Goal: Information Seeking & Learning: Learn about a topic

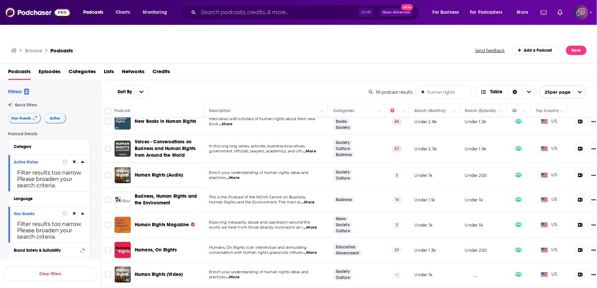
scroll to position [186, 0]
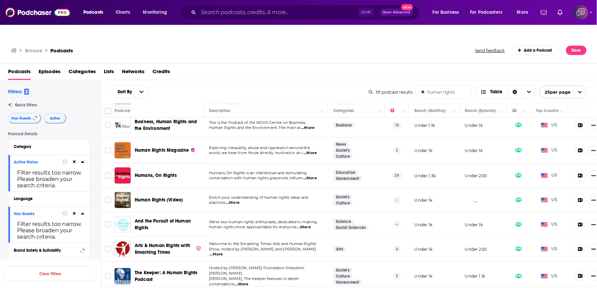
click at [311, 225] on span "...More" at bounding box center [303, 227] width 13 height 5
click at [310, 225] on span "...More" at bounding box center [303, 227] width 13 height 5
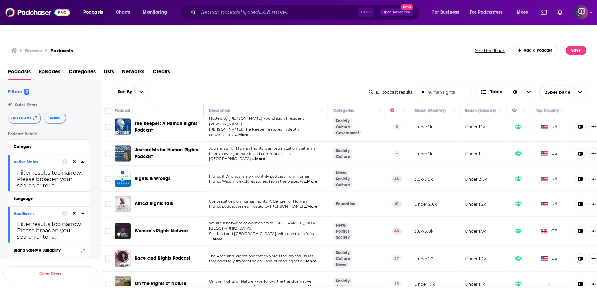
scroll to position [448, 0]
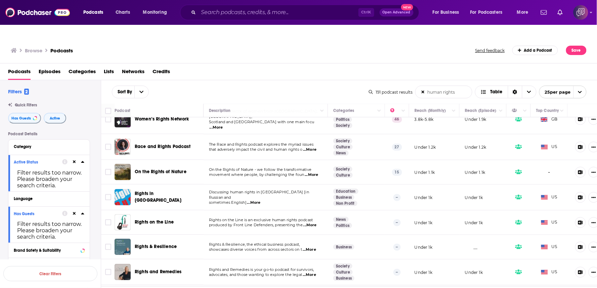
drag, startPoint x: 167, startPoint y: 199, endPoint x: 182, endPoint y: 207, distance: 16.5
click at [182, 211] on td "Rights on the Line" at bounding box center [158, 223] width 89 height 25
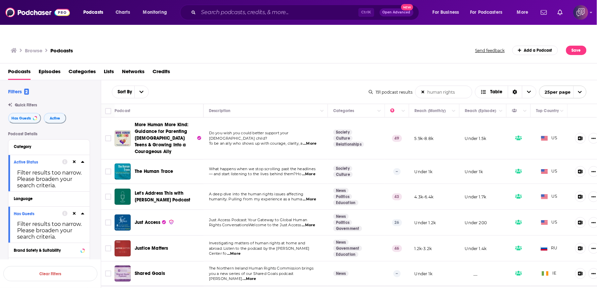
click at [295, 86] on div "Sort By human rights List Search Input Search the results... Table" at bounding box center [240, 92] width 257 height 13
click at [279, 236] on td "Investigating matters of human rights at home and abroad. Listen to the podcast…" at bounding box center [265, 249] width 124 height 26
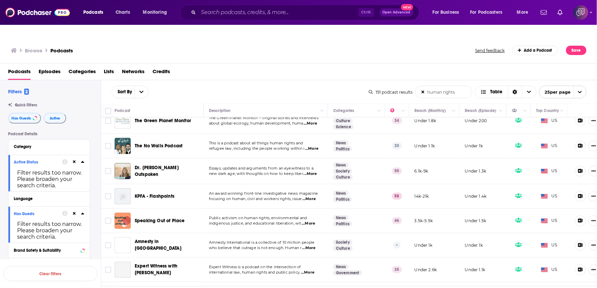
scroll to position [336, 0]
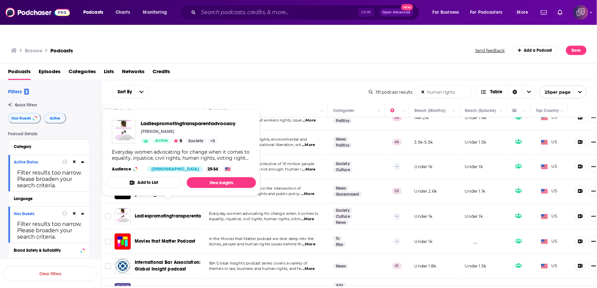
drag, startPoint x: 175, startPoint y: 190, endPoint x: 204, endPoint y: 201, distance: 30.7
click at [203, 204] on td "Everyday women advocating for change when it comes to equality, injustice, civi…" at bounding box center [265, 217] width 124 height 26
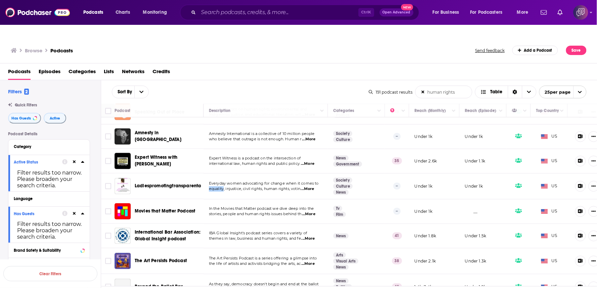
scroll to position [373, 0]
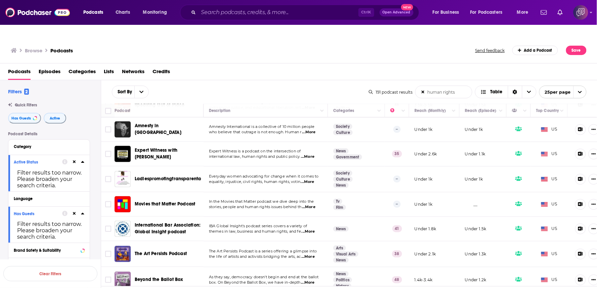
click at [271, 86] on div "Sort By human rights List Search Input Search the results... Table" at bounding box center [240, 92] width 257 height 13
click at [315, 229] on span "...More" at bounding box center [308, 231] width 13 height 5
click at [332, 86] on div "Sort By human rights List Search Input Search the results... Table" at bounding box center [240, 92] width 257 height 13
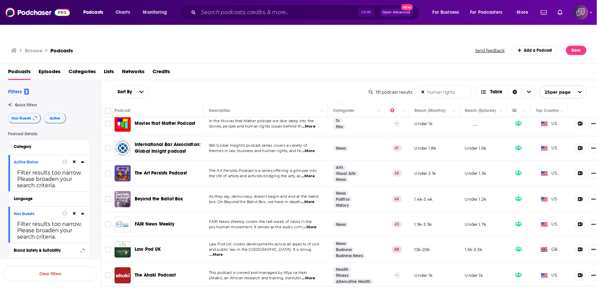
scroll to position [475, 0]
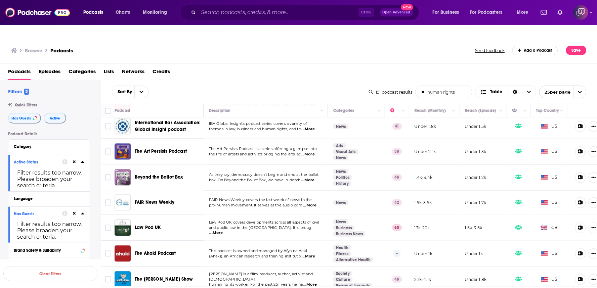
click at [203, 199] on div "FAIR News Weekly" at bounding box center [170, 202] width 70 height 7
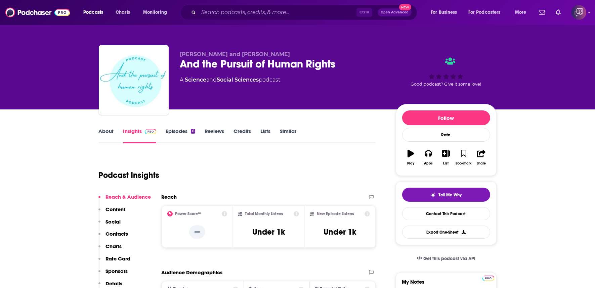
click at [350, 63] on div "And the Pursuit of Human Rights" at bounding box center [282, 63] width 205 height 13
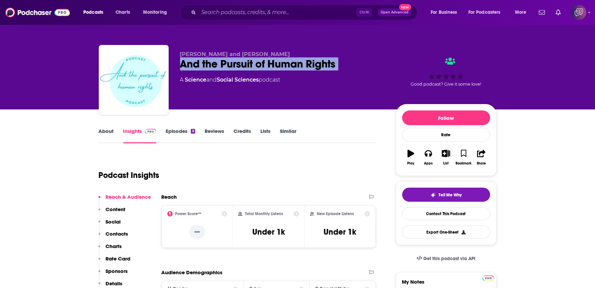
click at [350, 63] on div "And the Pursuit of Human Rights" at bounding box center [282, 63] width 205 height 13
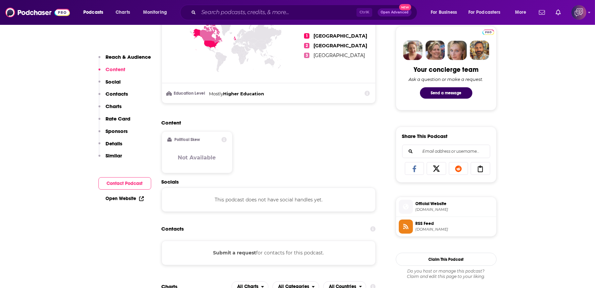
scroll to position [336, 0]
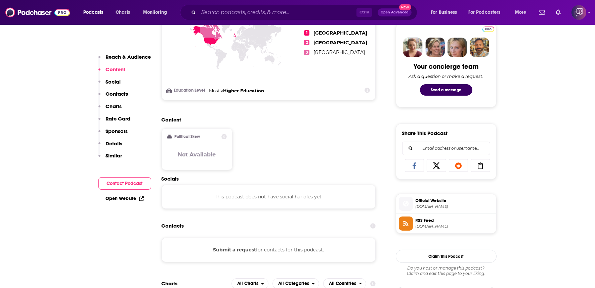
click at [310, 139] on div "Content Political Skew Not Available" at bounding box center [269, 146] width 214 height 59
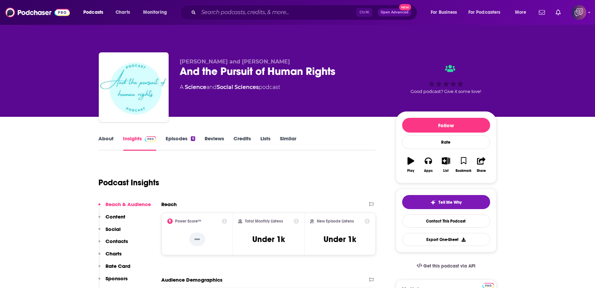
scroll to position [0, 0]
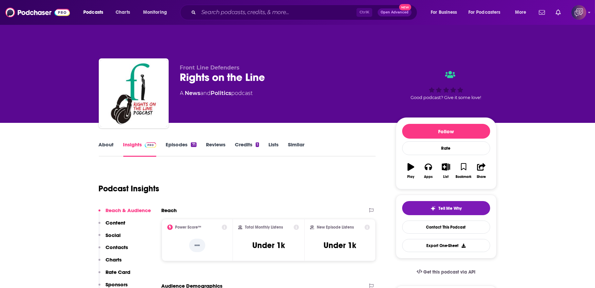
click at [285, 71] on div "Rights on the Line" at bounding box center [282, 77] width 205 height 13
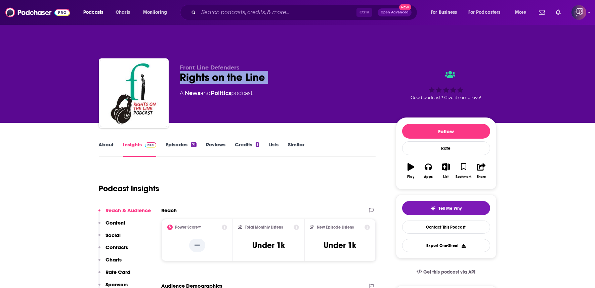
click at [285, 71] on div "Rights on the Line" at bounding box center [282, 77] width 205 height 13
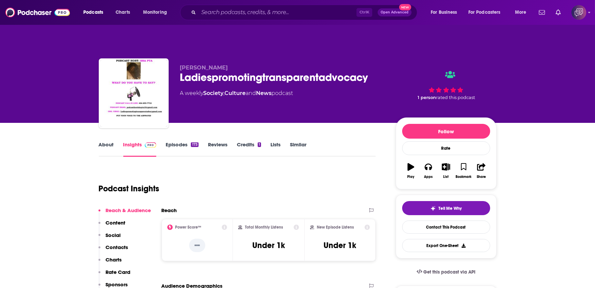
click at [399, 70] on div "1 person rated this podcast" at bounding box center [446, 85] width 101 height 42
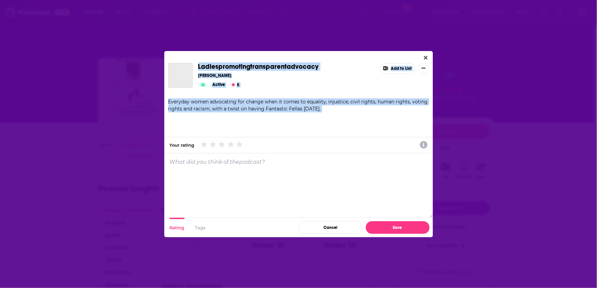
click at [422, 53] on div "Ladiespromotingtransparentadvocacy Sharon Williams Active 5 Add to List Everyda…" at bounding box center [298, 144] width 269 height 186
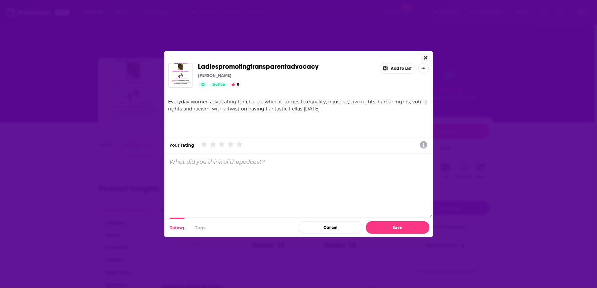
click at [425, 58] on icon "Close" at bounding box center [426, 57] width 4 height 5
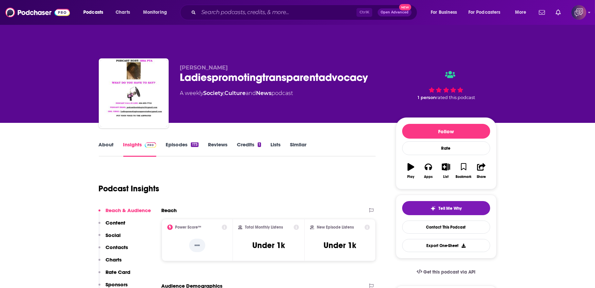
click at [371, 71] on div "Ladiespromotingtransparentadvocacy" at bounding box center [282, 77] width 205 height 13
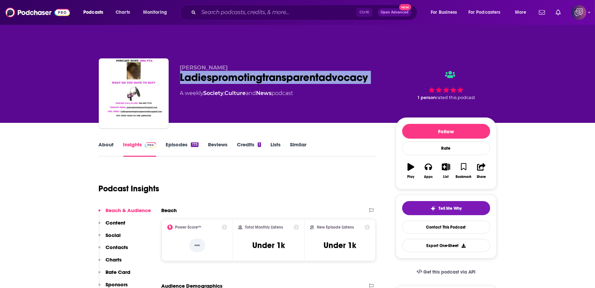
click at [371, 71] on div "Ladiespromotingtransparentadvocacy" at bounding box center [282, 77] width 205 height 13
copy div "Ladiespromotingtransparentadvocacy"
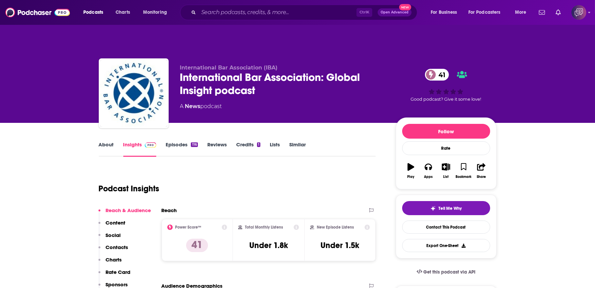
click at [273, 71] on div "International Bar Association: Global Insight podcast 41" at bounding box center [282, 84] width 205 height 26
click at [273, 75] on div "International Bar Association: Global Insight podcast 41" at bounding box center [282, 84] width 205 height 26
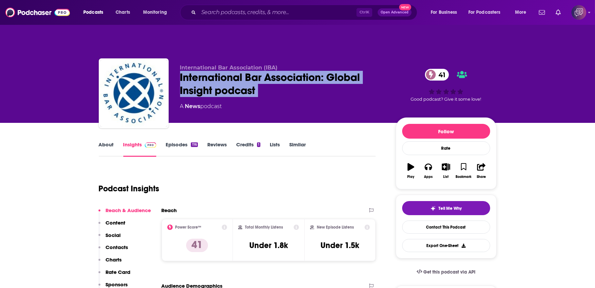
click at [273, 75] on div "International Bar Association: Global Insight podcast 41" at bounding box center [282, 84] width 205 height 26
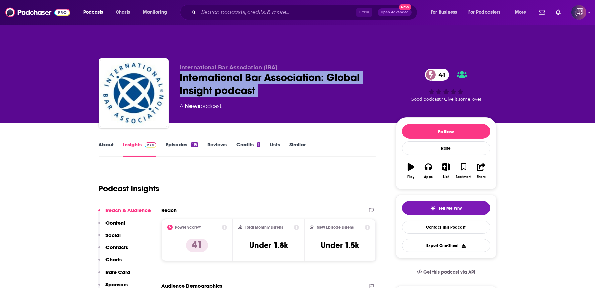
copy div "International Bar Association: Global Insight podcast 41"
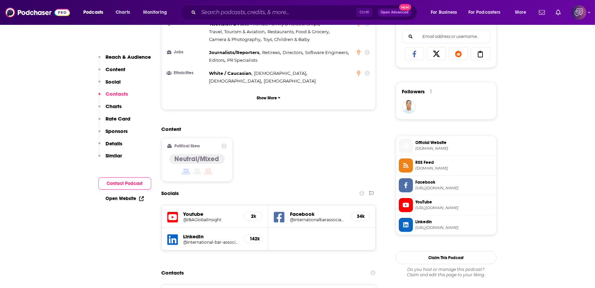
scroll to position [559, 0]
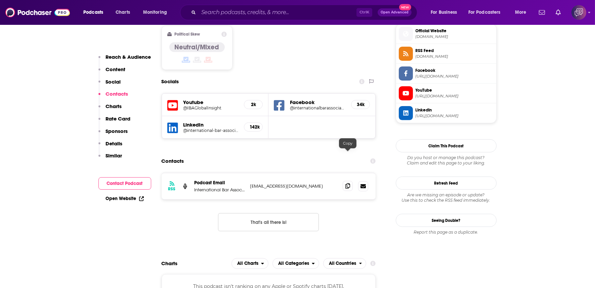
click at [350, 181] on span at bounding box center [347, 186] width 10 height 10
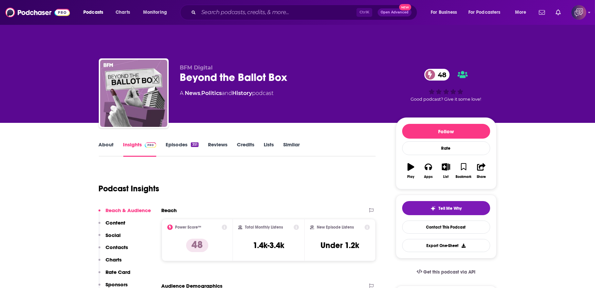
click at [295, 71] on div "Beyond the Ballot Box 48" at bounding box center [282, 77] width 205 height 13
copy div "Beyond the Ballot Box 48"
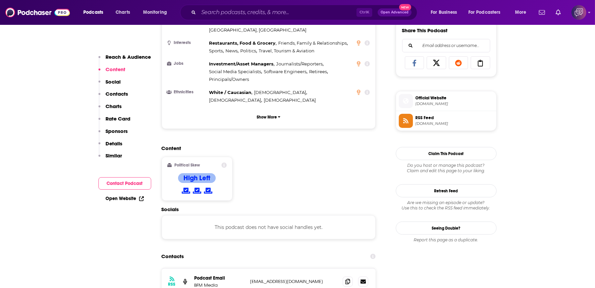
scroll to position [448, 0]
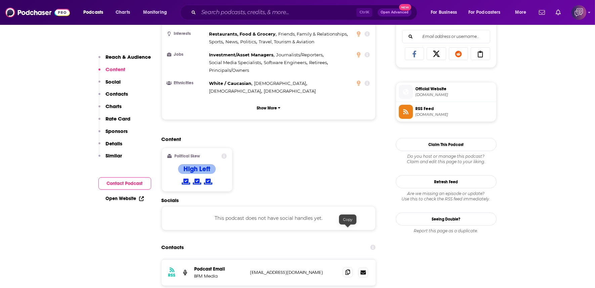
click at [349, 267] on span at bounding box center [347, 272] width 10 height 10
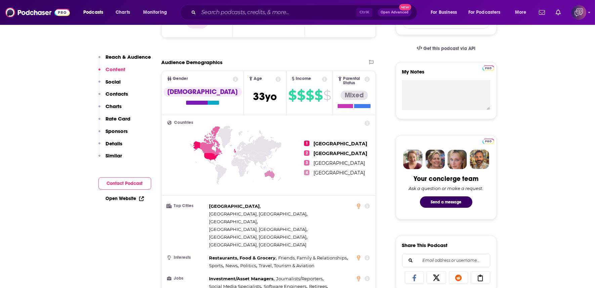
scroll to position [0, 0]
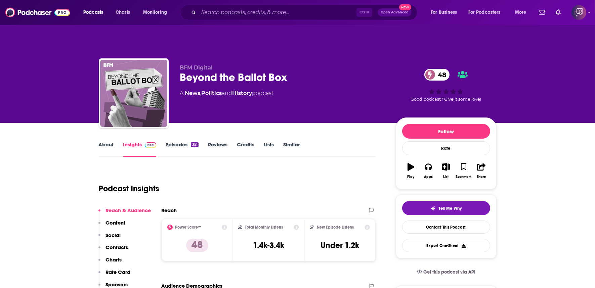
click at [108, 141] on link "About" at bounding box center [106, 148] width 15 height 15
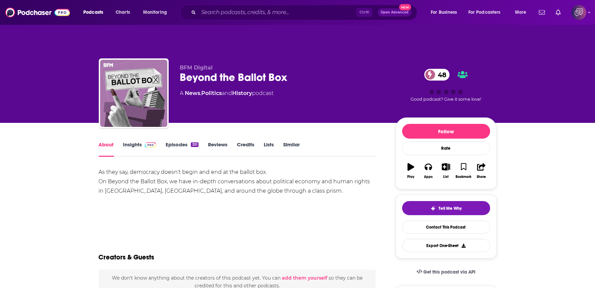
click at [190, 141] on link "Episodes 351" at bounding box center [182, 148] width 33 height 15
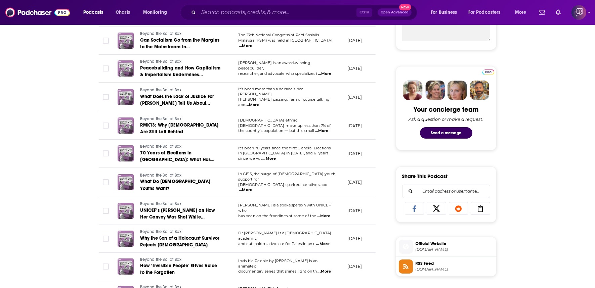
scroll to position [373, 0]
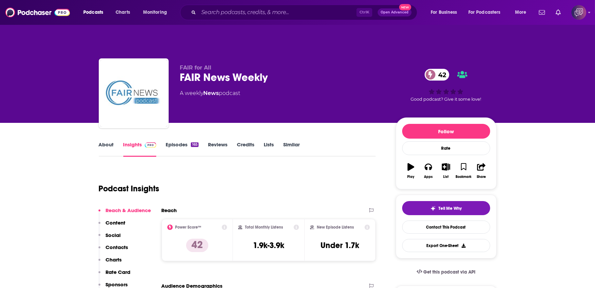
click at [105, 141] on link "About" at bounding box center [106, 148] width 15 height 15
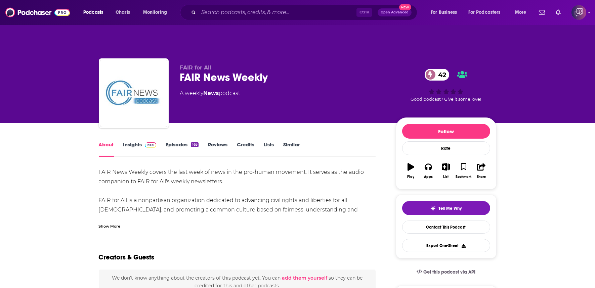
click at [281, 71] on div "FAIR News Weekly 42" at bounding box center [282, 77] width 205 height 13
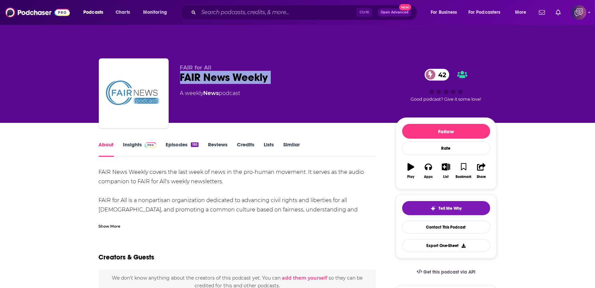
click at [281, 71] on div "FAIR News Weekly 42" at bounding box center [282, 77] width 205 height 13
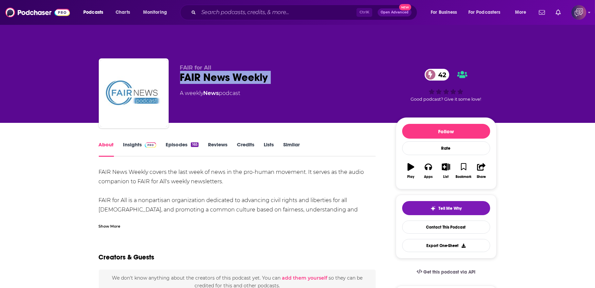
click at [281, 71] on div "FAIR News Weekly 42" at bounding box center [282, 77] width 205 height 13
copy div "FAIR News Weekly 42"
click at [142, 141] on link "Insights" at bounding box center [139, 148] width 33 height 15
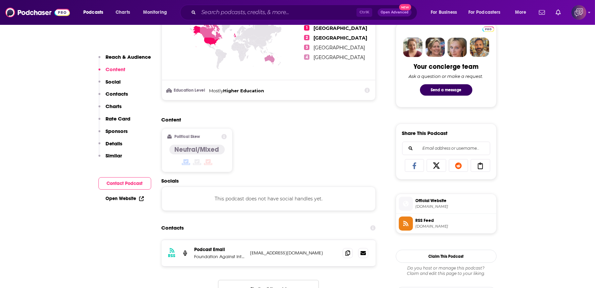
scroll to position [522, 0]
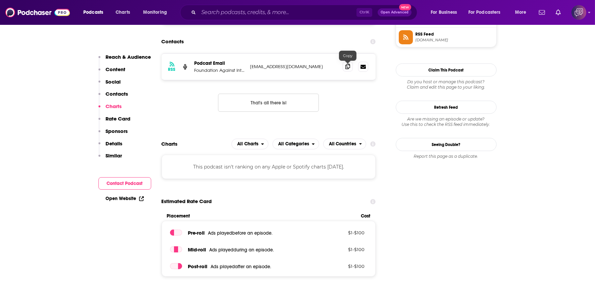
click at [350, 64] on icon at bounding box center [347, 66] width 5 height 5
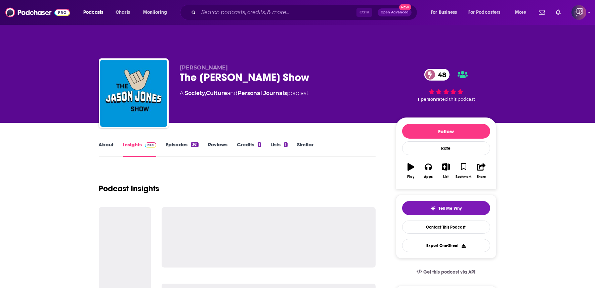
click at [303, 71] on div "The [PERSON_NAME] Show 48" at bounding box center [282, 77] width 205 height 13
click at [303, 71] on div "The Jason Jones Show 48" at bounding box center [282, 77] width 205 height 13
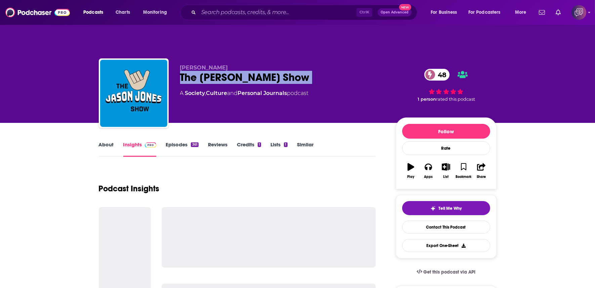
click at [303, 71] on div "The Jason Jones Show 48" at bounding box center [282, 77] width 205 height 13
copy div "The Jason Jones Show 48"
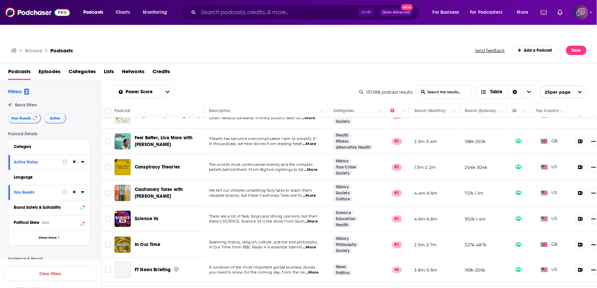
scroll to position [75, 0]
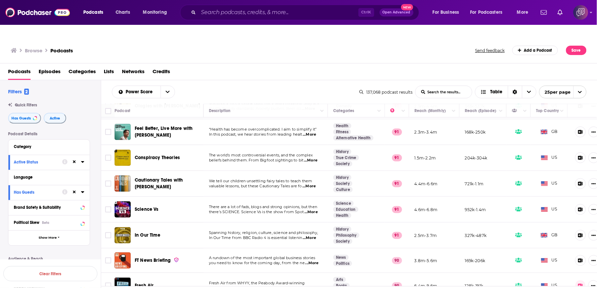
click at [438, 86] on input "List Search Input" at bounding box center [443, 92] width 56 height 12
click at [439, 86] on input "List Search Input" at bounding box center [443, 92] width 56 height 12
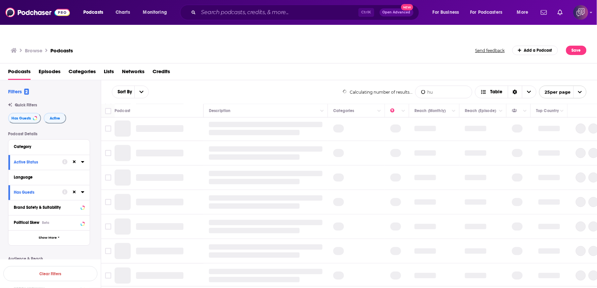
type input "human rights"
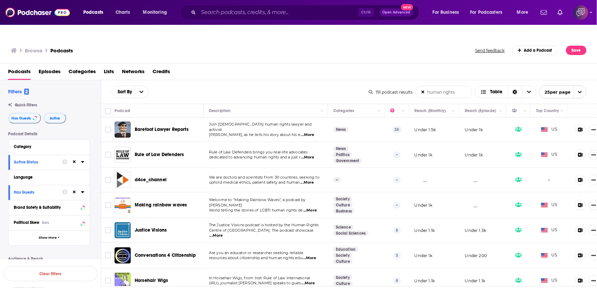
drag, startPoint x: 168, startPoint y: 115, endPoint x: 248, endPoint y: 73, distance: 90.7
click at [248, 86] on div "Sort By human rights List Search Input Search the results... Table" at bounding box center [240, 92] width 257 height 13
click at [311, 132] on span "...More" at bounding box center [307, 134] width 13 height 5
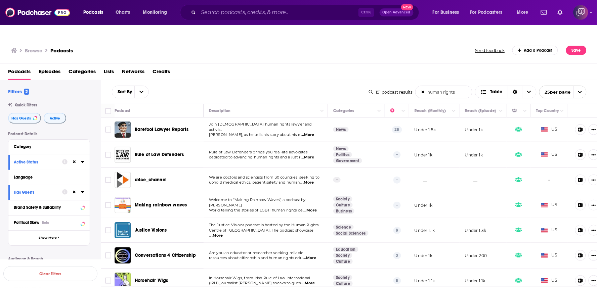
click at [311, 132] on span "...More" at bounding box center [307, 134] width 13 height 5
click at [304, 86] on div "Sort By human rights List Search Input Search the results... Table" at bounding box center [240, 92] width 257 height 13
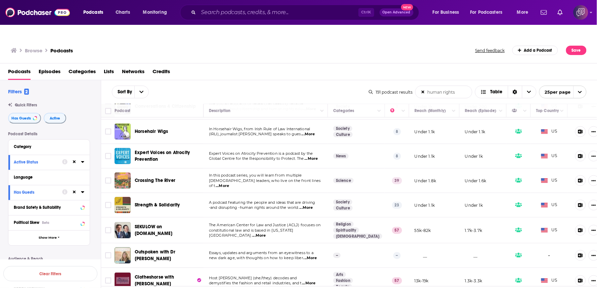
click at [315, 132] on span "...More" at bounding box center [308, 134] width 13 height 5
drag, startPoint x: 142, startPoint y: 116, endPoint x: 159, endPoint y: 123, distance: 18.2
click at [158, 124] on div "Horsehair Wigs" at bounding box center [170, 132] width 70 height 16
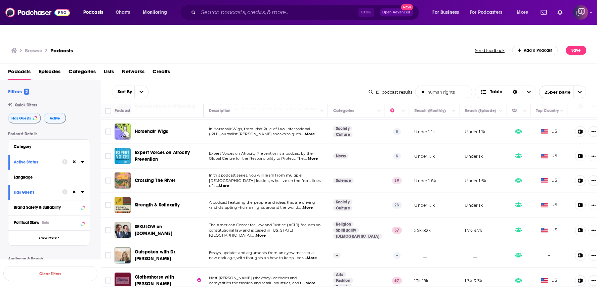
click at [314, 156] on span "...More" at bounding box center [310, 158] width 13 height 5
click at [229, 183] on span "...More" at bounding box center [222, 185] width 13 height 5
drag, startPoint x: 158, startPoint y: 165, endPoint x: 171, endPoint y: 177, distance: 17.6
click at [171, 177] on td "Crossing The River" at bounding box center [158, 181] width 89 height 25
click at [186, 201] on td "Strength & Solidarity" at bounding box center [158, 205] width 89 height 25
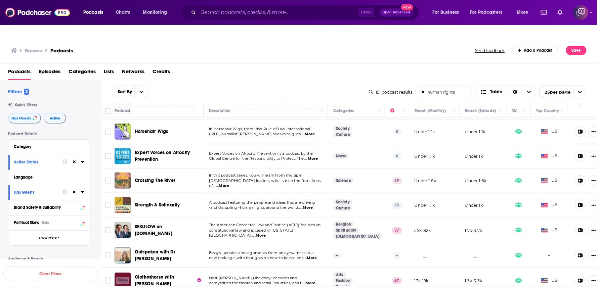
scroll to position [298, 0]
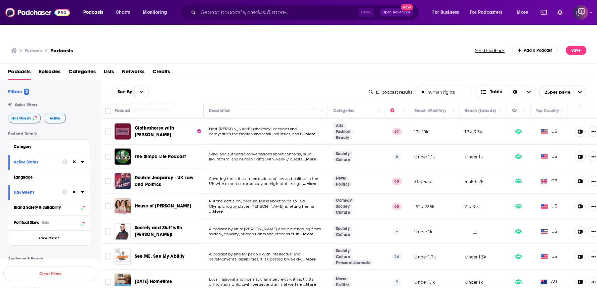
drag, startPoint x: 182, startPoint y: 145, endPoint x: 227, endPoint y: 153, distance: 45.8
click at [198, 152] on td "The Simpa Life Podcast" at bounding box center [158, 157] width 89 height 25
click at [313, 157] on span "...More" at bounding box center [309, 159] width 13 height 5
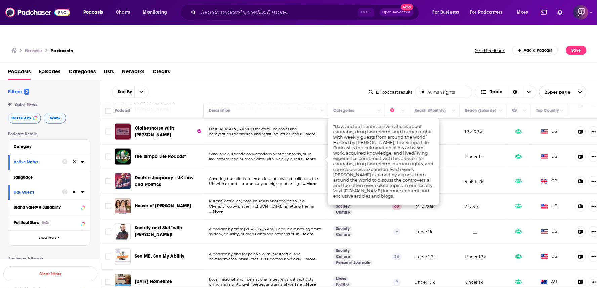
click at [258, 86] on div "Sort By human rights List Search Input Search the results... Table" at bounding box center [240, 92] width 257 height 13
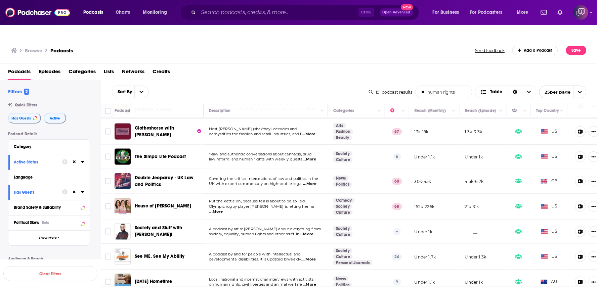
click at [277, 86] on div "Sort By human rights List Search Input Search the results... Table" at bounding box center [240, 92] width 257 height 13
click at [299, 80] on div "Sort By human rights List Search Input Search the results... Table 191 podcast …" at bounding box center [349, 92] width 496 height 24
click at [223, 209] on span "...More" at bounding box center [216, 211] width 13 height 5
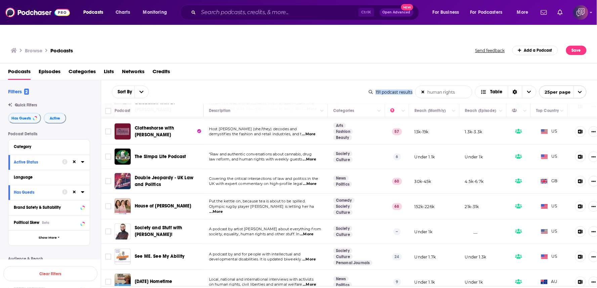
click at [223, 209] on span "...More" at bounding box center [216, 211] width 13 height 5
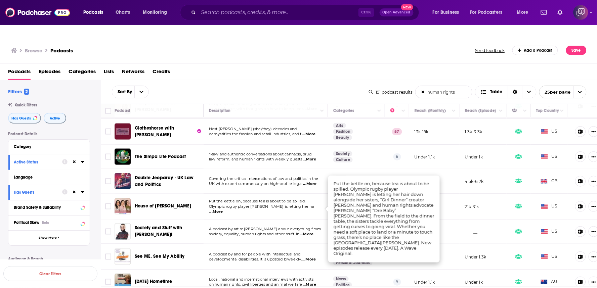
click at [292, 66] on div "Podcasts Episodes Categories Lists Networks Credits" at bounding box center [300, 73] width 584 height 14
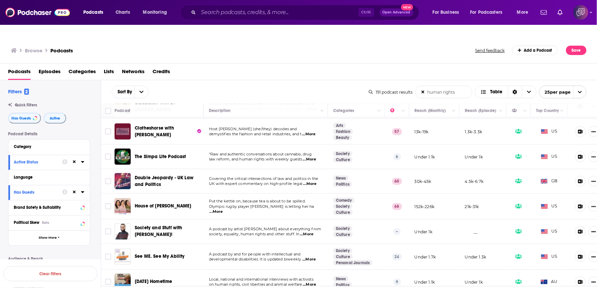
scroll to position [373, 0]
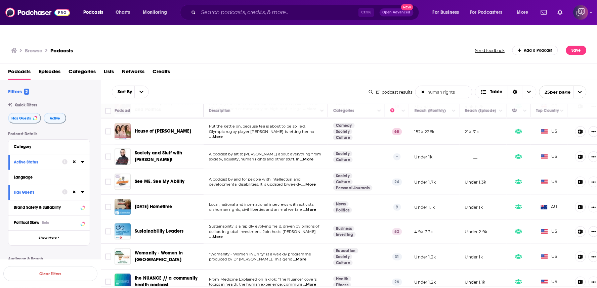
click at [319, 182] on p "developmental disabilities. It is updated biweekly. ...More" at bounding box center [265, 184] width 113 height 5
click at [316, 182] on span "...More" at bounding box center [308, 184] width 13 height 5
click at [281, 86] on div "Sort By human rights List Search Input Search the results... Table" at bounding box center [240, 92] width 257 height 13
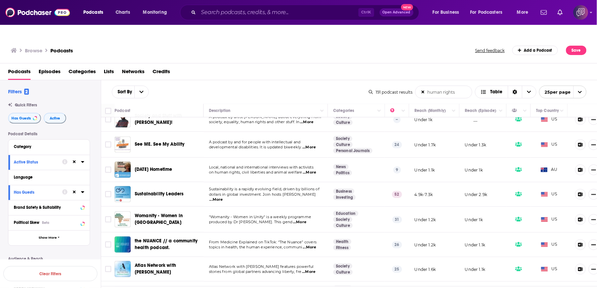
scroll to position [461, 0]
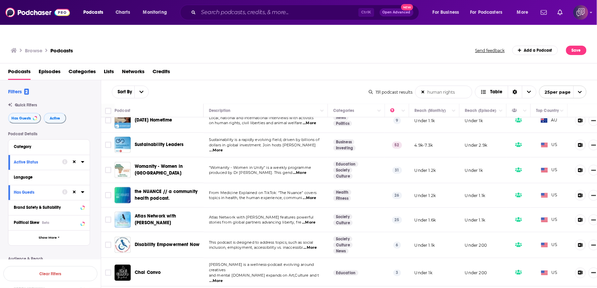
click at [316, 245] on span "...More" at bounding box center [309, 247] width 13 height 5
click at [315, 245] on span "...More" at bounding box center [309, 247] width 13 height 5
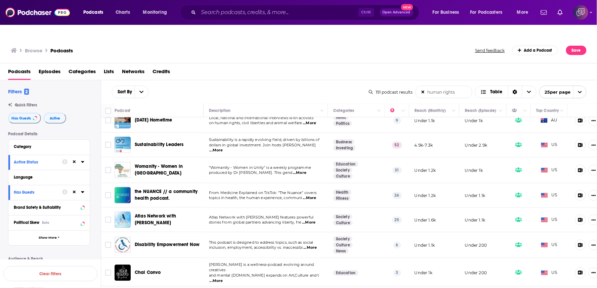
click at [200, 162] on div "Womanity - Women in Unity" at bounding box center [170, 170] width 70 height 16
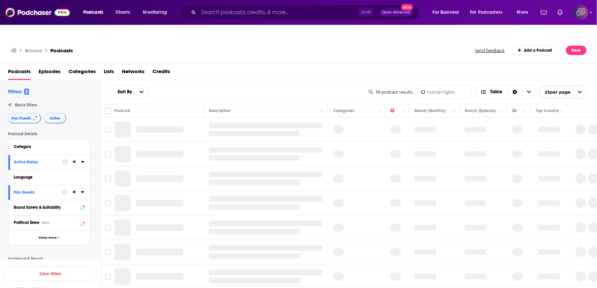
drag, startPoint x: 344, startPoint y: 280, endPoint x: 270, endPoint y: 80, distance: 213.1
click at [263, 80] on div "Sort By human rights List Search Input Search the results... Table 191 podcast …" at bounding box center [349, 92] width 496 height 24
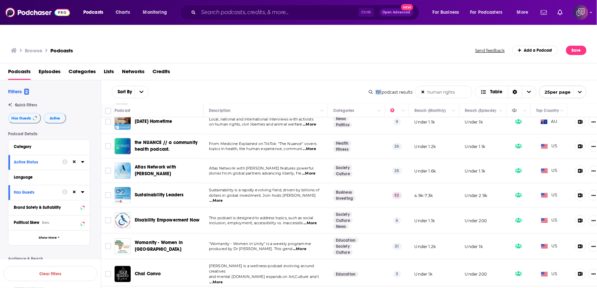
scroll to position [461, 0]
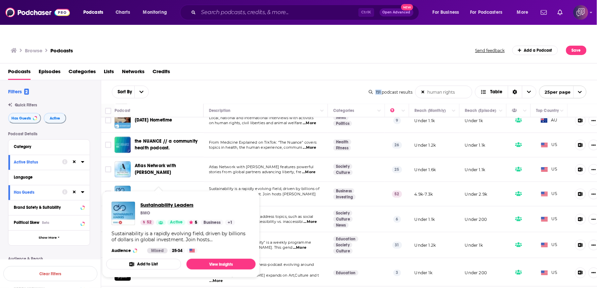
drag, startPoint x: 180, startPoint y: 180, endPoint x: 190, endPoint y: 193, distance: 16.3
click at [271, 86] on div "Sort By human rights List Search Input Search the results... Table" at bounding box center [240, 92] width 257 height 13
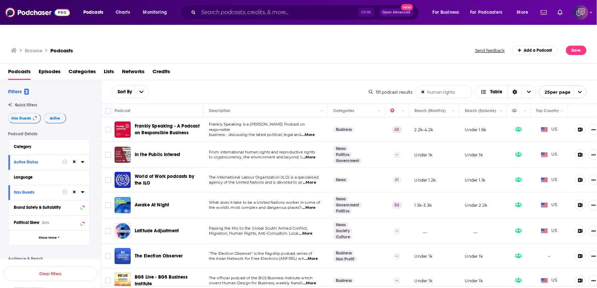
click at [190, 173] on span "World of Work podcasts by the ILO" at bounding box center [168, 179] width 66 height 13
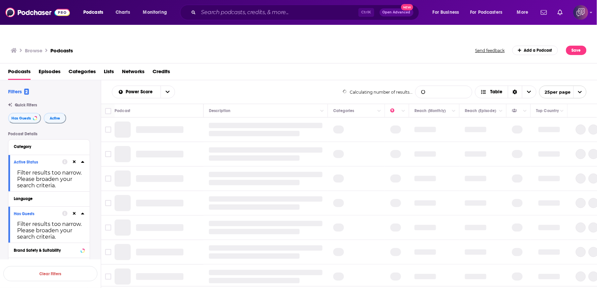
click at [437, 86] on input "List Search Input" at bounding box center [443, 92] width 56 height 12
click at [437, 86] on input "huma" at bounding box center [443, 92] width 56 height 12
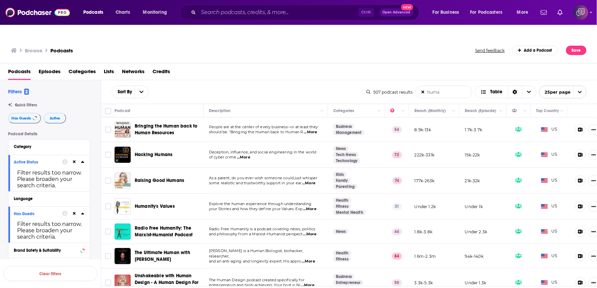
click at [448, 86] on input "huma" at bounding box center [443, 92] width 56 height 12
type input "human rights"
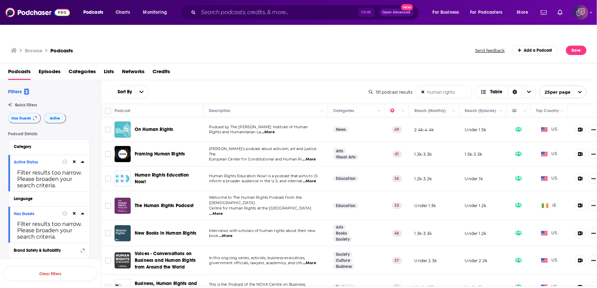
drag, startPoint x: 339, startPoint y: 281, endPoint x: 384, endPoint y: 14, distance: 270.7
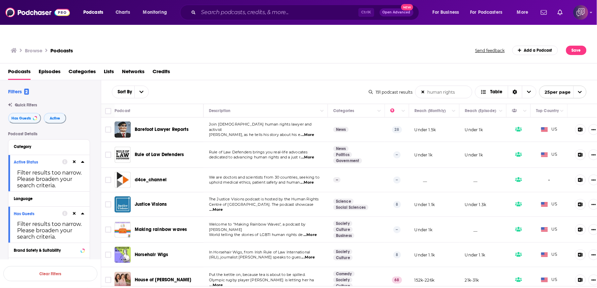
drag, startPoint x: 155, startPoint y: 143, endPoint x: 167, endPoint y: 154, distance: 15.7
click at [167, 154] on td "Rule of Law Defenders" at bounding box center [158, 155] width 89 height 26
click at [223, 207] on span "...More" at bounding box center [216, 209] width 13 height 5
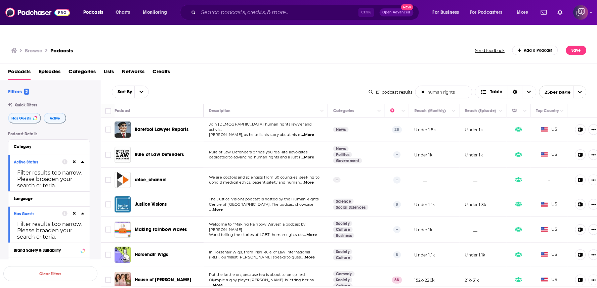
click at [223, 207] on span "...More" at bounding box center [216, 209] width 13 height 5
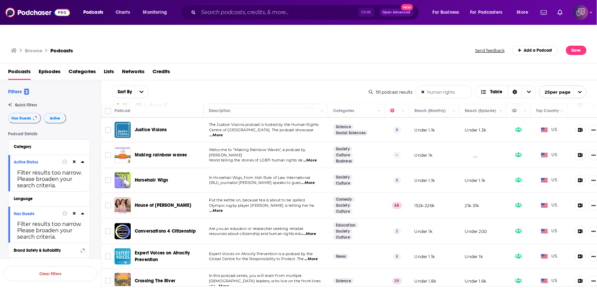
scroll to position [149, 0]
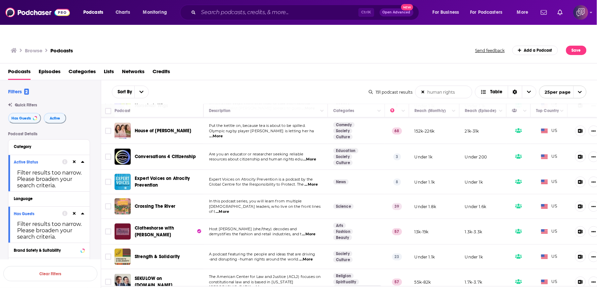
click at [314, 157] on span "...More" at bounding box center [309, 159] width 13 height 5
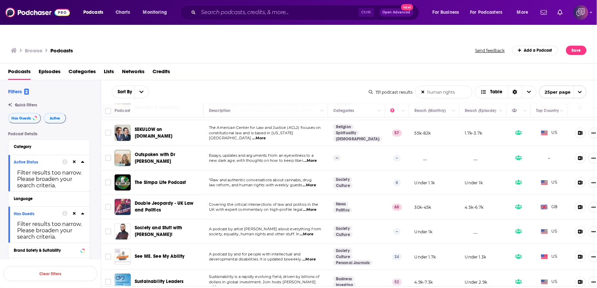
scroll to position [373, 0]
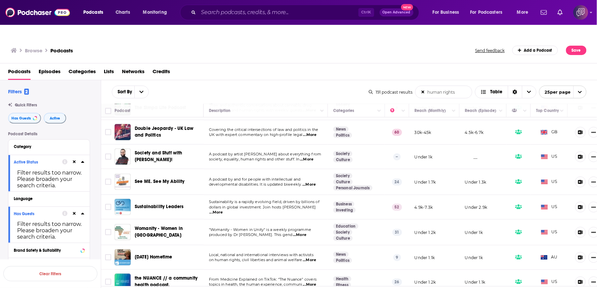
click at [318, 182] on p "developmental disabilities. It is updated biweekly. ...More" at bounding box center [265, 184] width 113 height 5
click at [312, 182] on span "...More" at bounding box center [308, 184] width 13 height 5
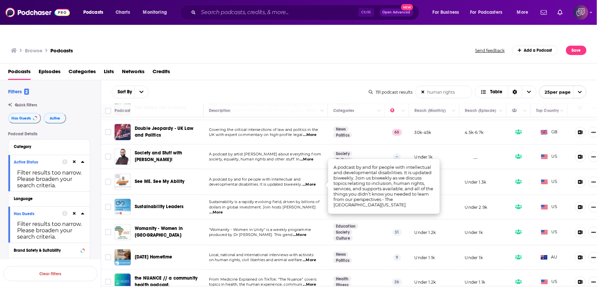
click at [336, 66] on div "Podcasts Episodes Categories Lists Networks Credits" at bounding box center [300, 73] width 584 height 14
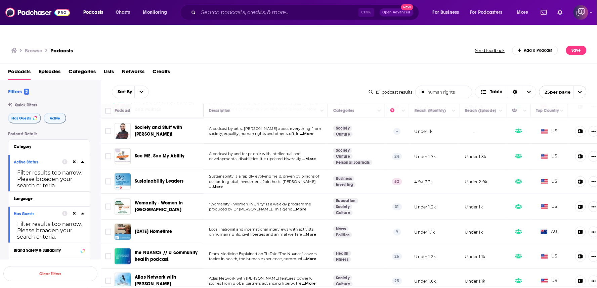
scroll to position [410, 0]
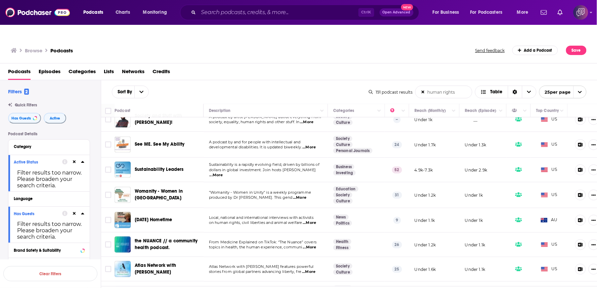
click at [309, 220] on span "...More" at bounding box center [309, 222] width 13 height 5
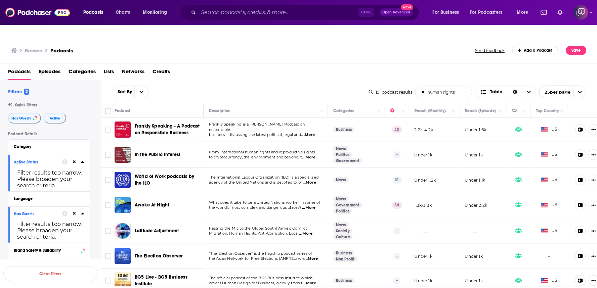
scroll to position [75, 0]
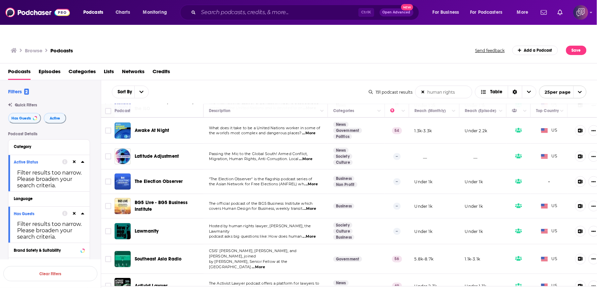
click at [315, 131] on span "...More" at bounding box center [308, 133] width 13 height 5
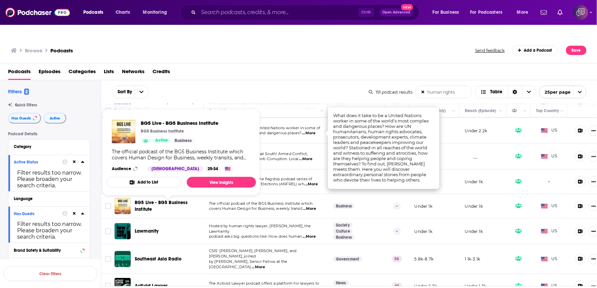
click at [262, 66] on div "Podcasts Episodes Categories Lists Networks Credits" at bounding box center [300, 73] width 584 height 14
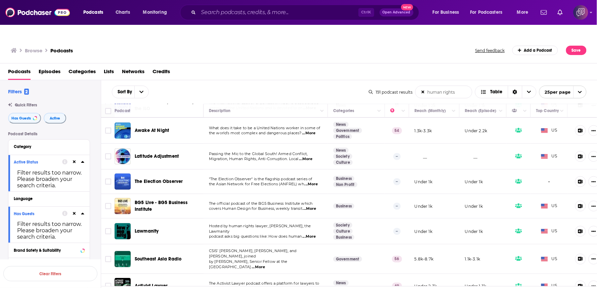
click at [316, 182] on span "...More" at bounding box center [311, 184] width 13 height 5
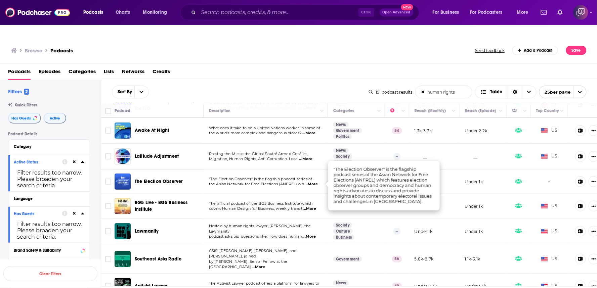
click at [295, 86] on div "Sort By human rights List Search Input Search the results... Table" at bounding box center [240, 92] width 257 height 13
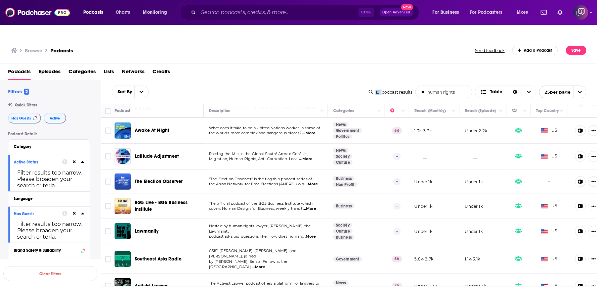
scroll to position [149, 0]
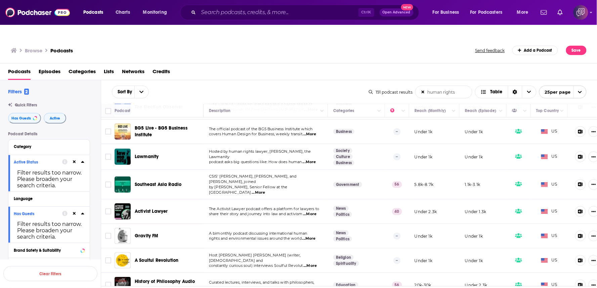
click at [316, 159] on span "...More" at bounding box center [309, 161] width 13 height 5
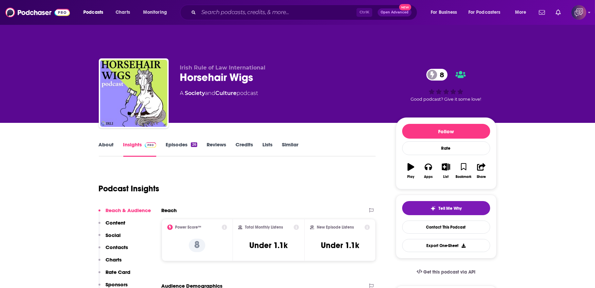
click at [186, 141] on link "Episodes 26" at bounding box center [181, 148] width 31 height 15
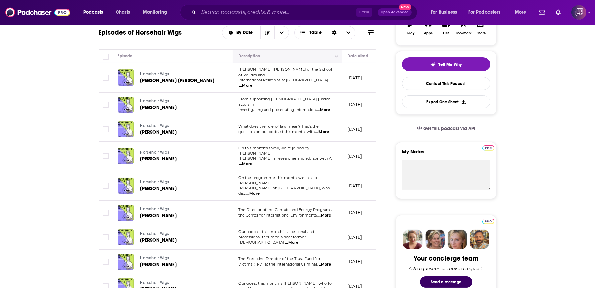
scroll to position [149, 0]
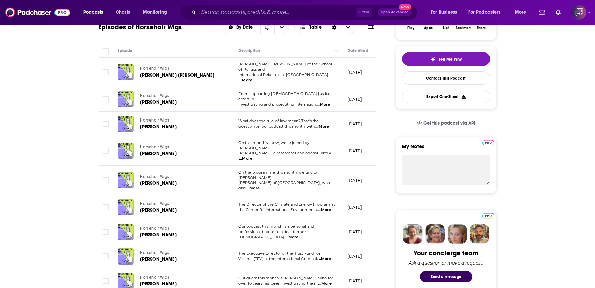
click at [252, 156] on span "...More" at bounding box center [245, 158] width 13 height 5
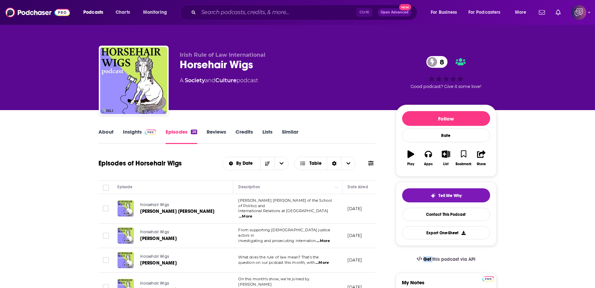
scroll to position [0, 0]
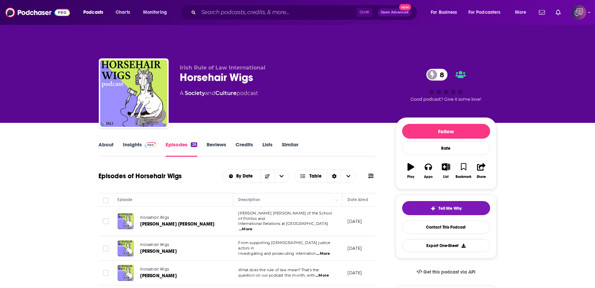
click at [277, 71] on div "Horsehair Wigs 8" at bounding box center [282, 77] width 205 height 13
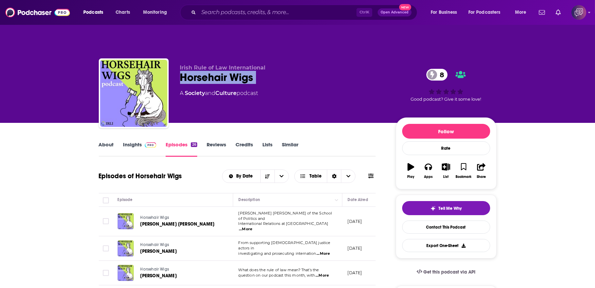
copy div "Horsehair Wigs 8"
click at [145, 142] on img at bounding box center [151, 144] width 12 height 5
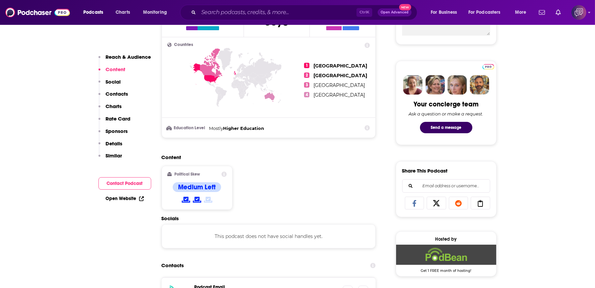
scroll to position [485, 0]
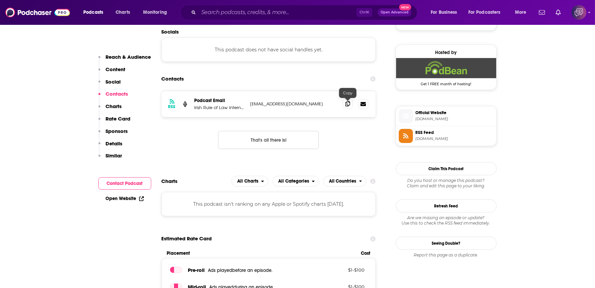
click at [351, 99] on span at bounding box center [347, 104] width 10 height 10
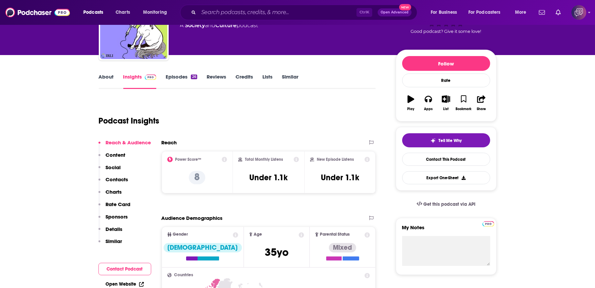
scroll to position [0, 0]
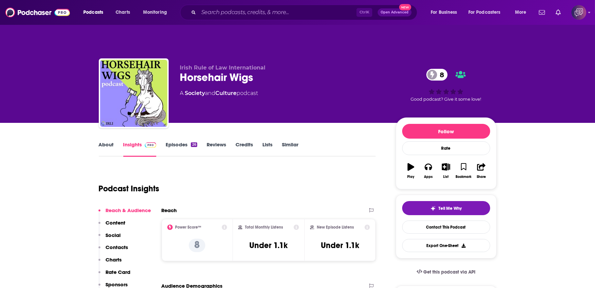
click at [108, 141] on link "About" at bounding box center [106, 148] width 15 height 15
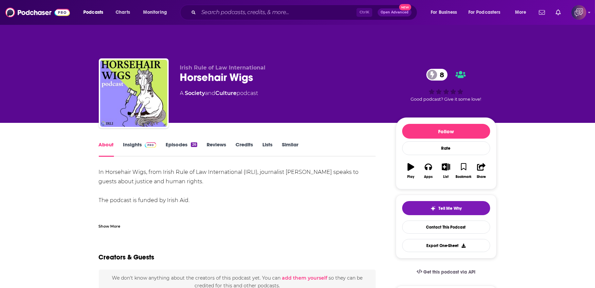
click at [138, 141] on link "Insights" at bounding box center [139, 148] width 33 height 15
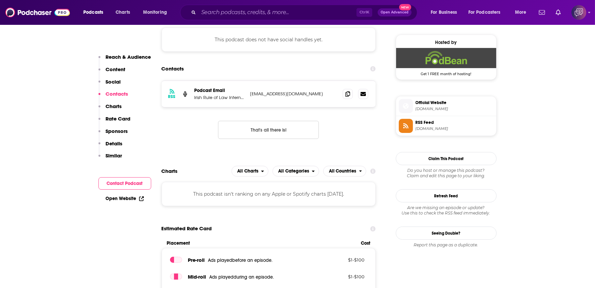
scroll to position [522, 0]
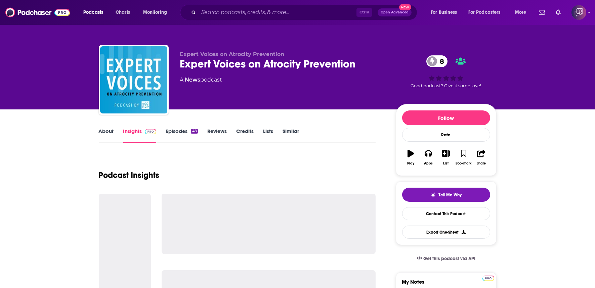
click at [361, 72] on div "Expert Voices on Atrocity Prevention Expert Voices on Atrocity Prevention 8 A N…" at bounding box center [282, 78] width 205 height 54
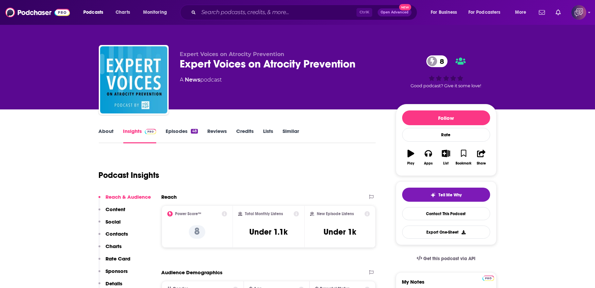
click at [361, 72] on div "Expert Voices on Atrocity Prevention Expert Voices on Atrocity Prevention 8 A N…" at bounding box center [282, 78] width 205 height 54
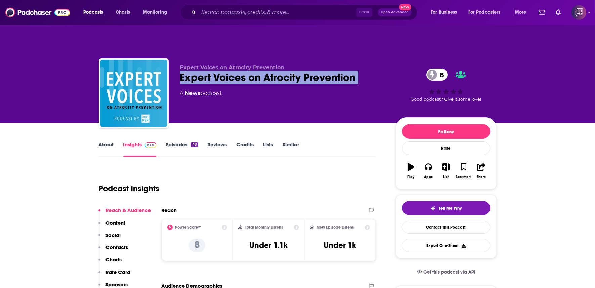
click at [108, 141] on link "About" at bounding box center [106, 148] width 15 height 15
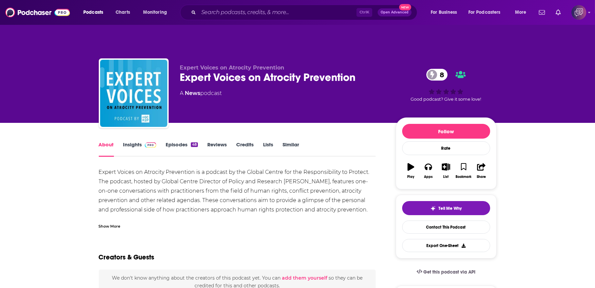
click at [129, 141] on link "Insights" at bounding box center [139, 148] width 33 height 15
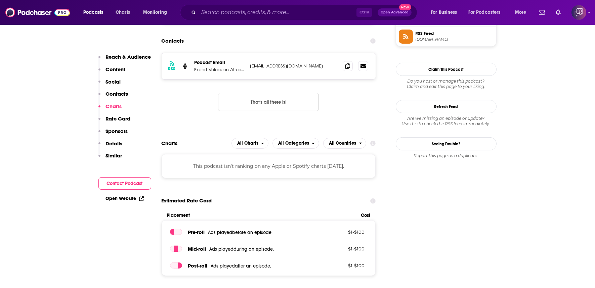
scroll to position [522, 0]
click at [346, 64] on icon at bounding box center [347, 66] width 5 height 5
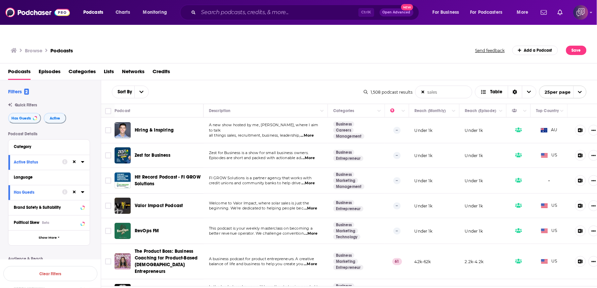
scroll to position [398, 0]
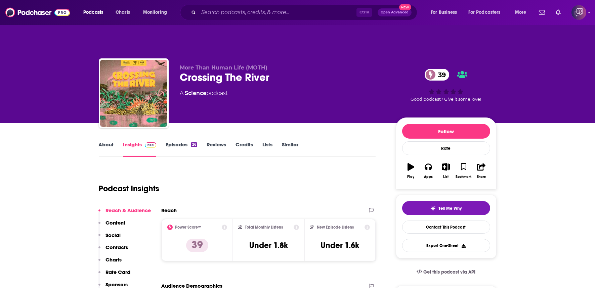
click at [276, 71] on div "Crossing The River 39" at bounding box center [282, 77] width 205 height 13
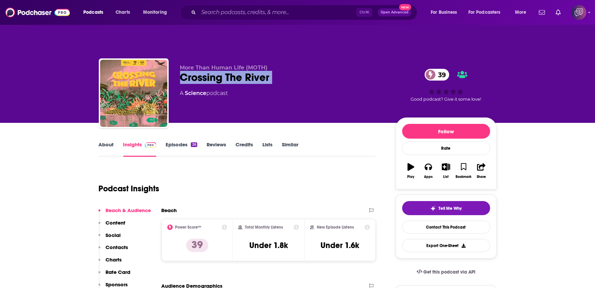
copy div "Crossing The River 39"
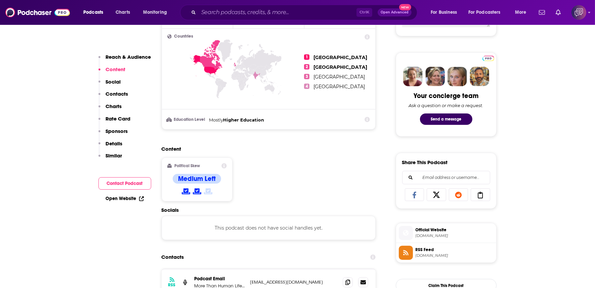
scroll to position [410, 0]
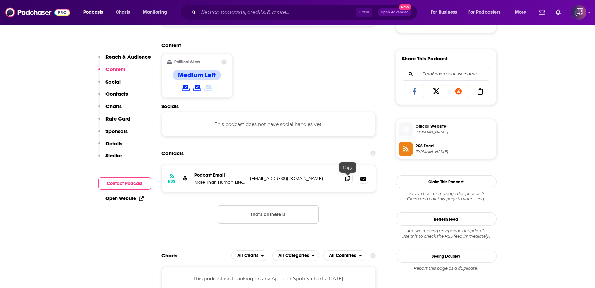
click at [348, 173] on span at bounding box center [347, 178] width 10 height 10
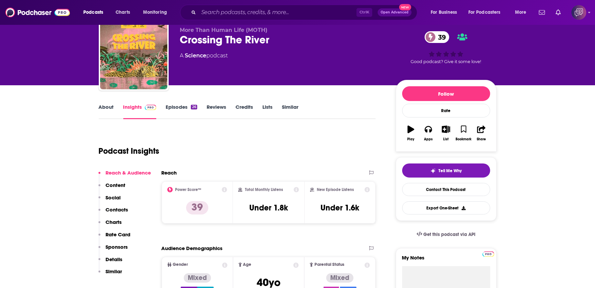
scroll to position [37, 0]
click at [175, 104] on link "Episodes 26" at bounding box center [181, 111] width 31 height 15
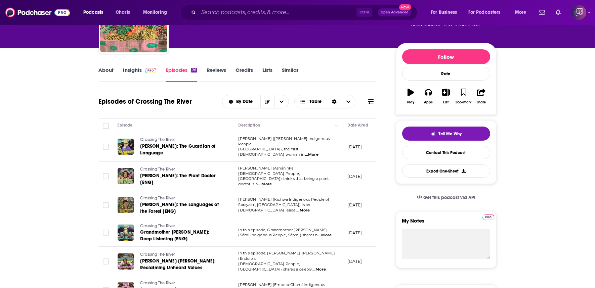
scroll to position [112, 0]
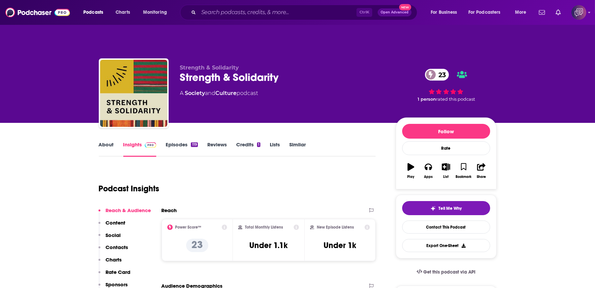
click at [298, 71] on div "Strength & Solidarity 23" at bounding box center [282, 77] width 205 height 13
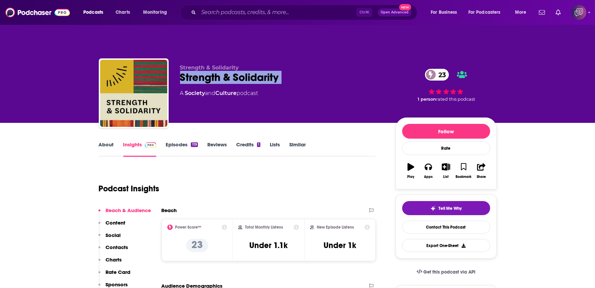
copy div "Strength & Solidarity 23"
click at [108, 141] on link "About" at bounding box center [106, 148] width 15 height 15
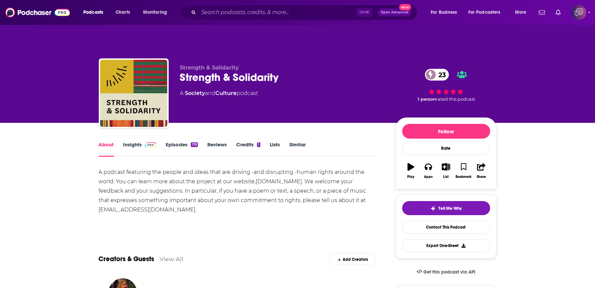
click at [132, 141] on link "Insights" at bounding box center [139, 148] width 33 height 15
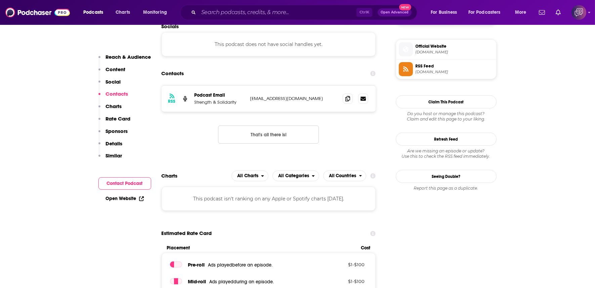
scroll to position [522, 0]
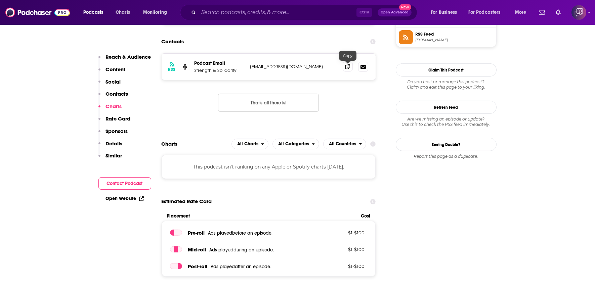
click at [348, 64] on icon at bounding box center [347, 66] width 5 height 5
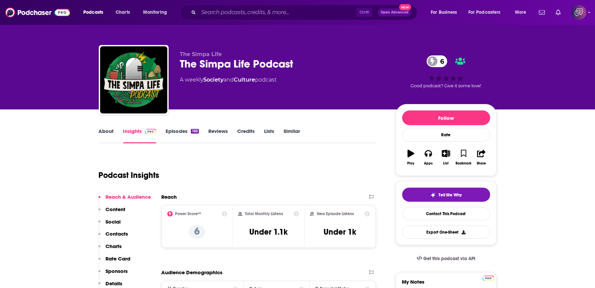
click at [310, 68] on div "The Simpa Life Podcast 6" at bounding box center [282, 63] width 205 height 13
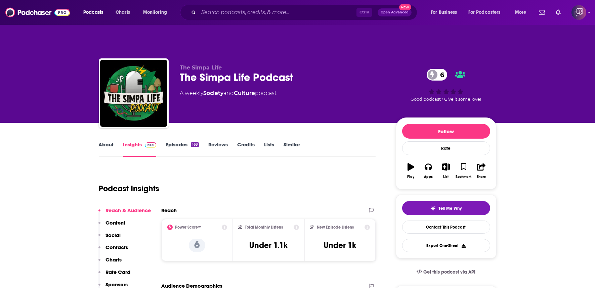
click at [310, 71] on div "The Simpa Life Podcast 6" at bounding box center [282, 77] width 205 height 13
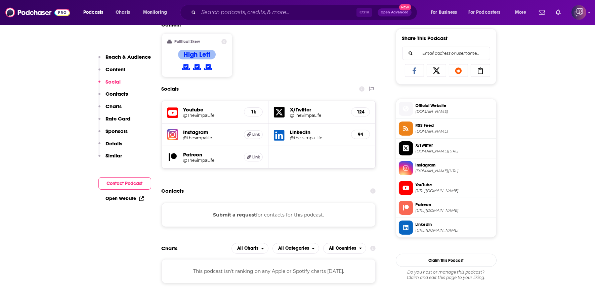
scroll to position [448, 0]
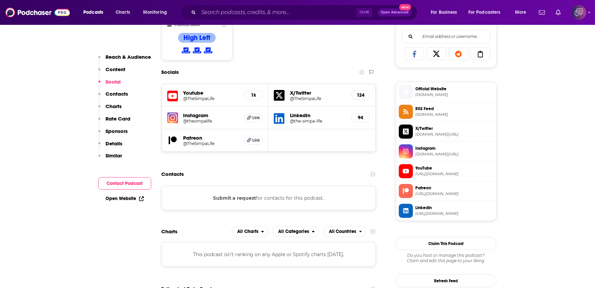
click at [300, 112] on h5 "LinkedIn" at bounding box center [318, 115] width 56 height 6
click at [197, 96] on h5 "@TheSimpaLife" at bounding box center [210, 98] width 55 height 5
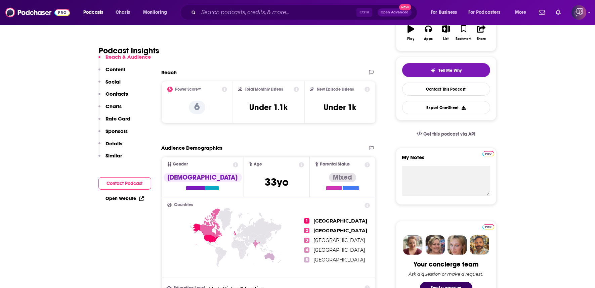
scroll to position [0, 0]
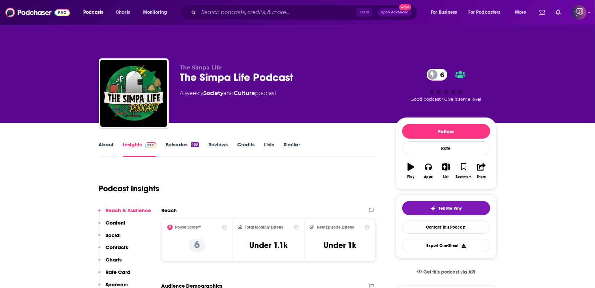
click at [174, 61] on div "The Simpa Life The Simpa Life Podcast 6 A weekly Society and Culture podcast 6 …" at bounding box center [298, 94] width 398 height 73
click at [111, 141] on link "About" at bounding box center [106, 148] width 15 height 15
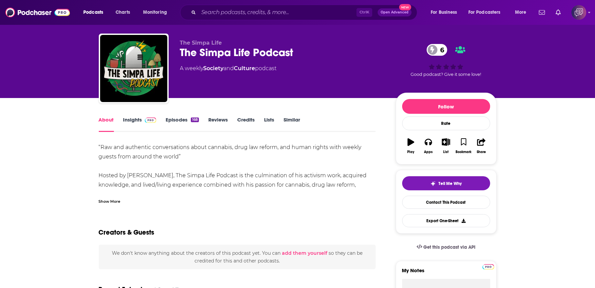
scroll to position [37, 0]
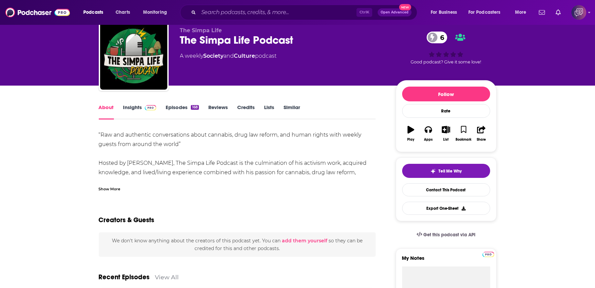
click at [121, 181] on div "Show More" at bounding box center [237, 186] width 277 height 11
click at [122, 181] on div "Show More" at bounding box center [237, 186] width 277 height 11
click at [110, 185] on div "Show More" at bounding box center [110, 188] width 22 height 6
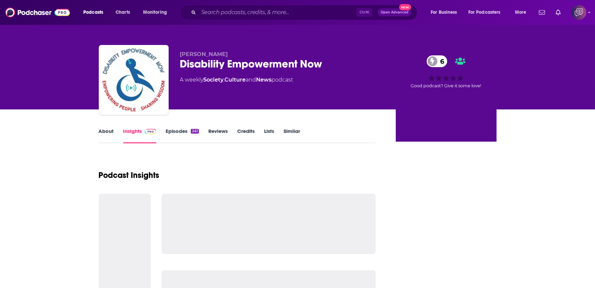
click at [332, 71] on div "[PERSON_NAME] Disability Empowerment Now 6 A weekly Society , Culture and News …" at bounding box center [282, 78] width 205 height 54
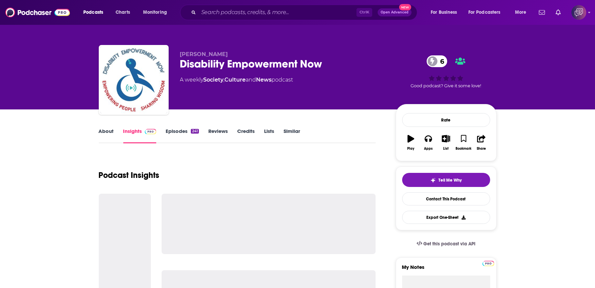
click at [332, 71] on div "[PERSON_NAME] Disability Empowerment Now 6 A weekly Society , Culture and News …" at bounding box center [282, 78] width 205 height 54
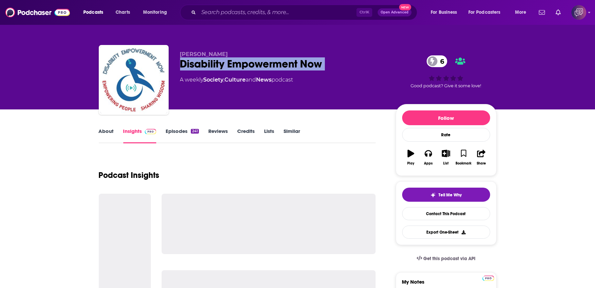
click at [332, 71] on div "[PERSON_NAME] Disability Empowerment Now 6 A weekly Society , Culture and News …" at bounding box center [282, 78] width 205 height 54
copy div "Disability Empowerment Now 6"
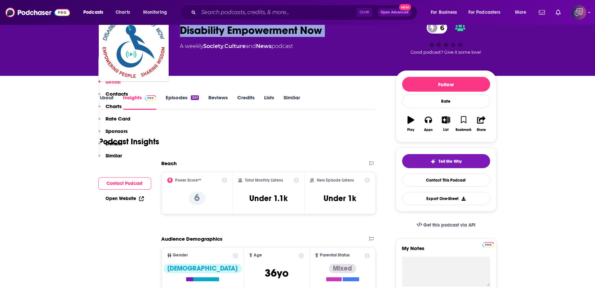
scroll to position [485, 0]
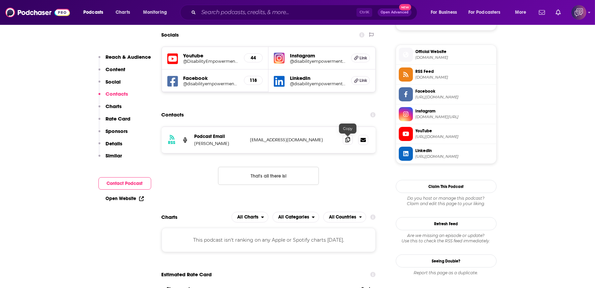
click at [346, 137] on icon at bounding box center [347, 139] width 5 height 5
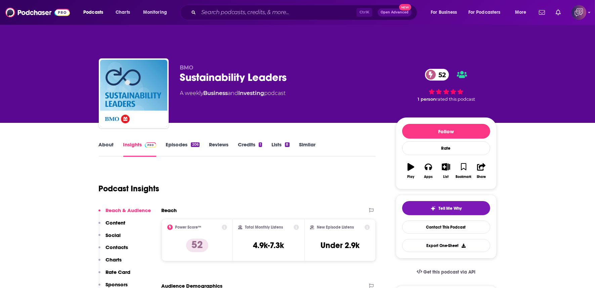
click at [296, 71] on div "Sustainability Leaders 52" at bounding box center [282, 77] width 205 height 13
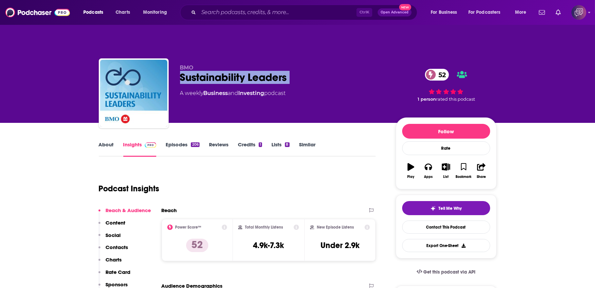
copy div "Sustainability Leaders 52"
click at [112, 141] on link "About" at bounding box center [106, 148] width 15 height 15
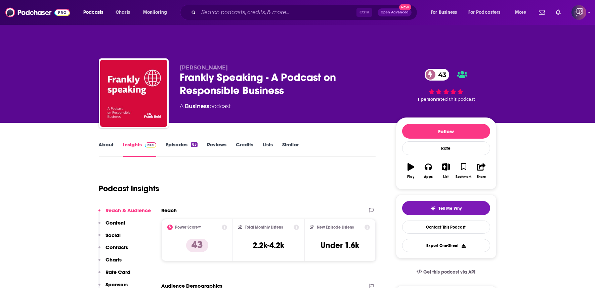
click at [303, 74] on div "Frankly Speaking - A Podcast on Responsible Business 43" at bounding box center [282, 84] width 205 height 26
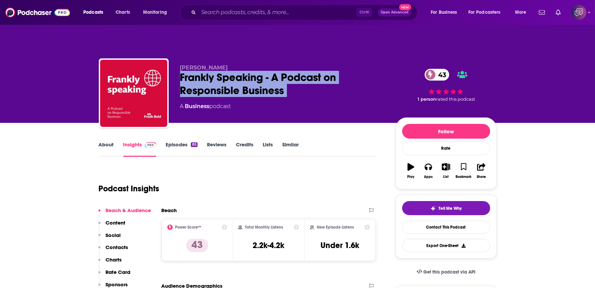
click at [303, 74] on div "Frankly Speaking - A Podcast on Responsible Business 43" at bounding box center [282, 84] width 205 height 26
copy div "Frankly Speaking - A Podcast on Responsible Business 43"
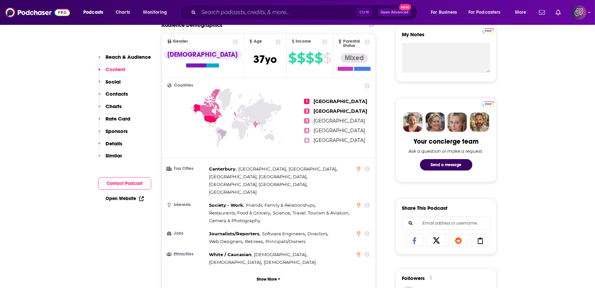
scroll to position [448, 0]
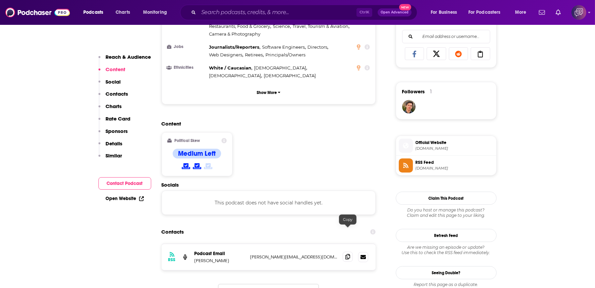
click at [346, 254] on icon at bounding box center [347, 256] width 5 height 5
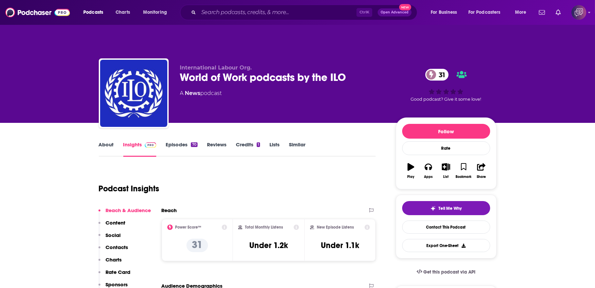
click at [353, 71] on div "World of Work podcasts by the ILO 31" at bounding box center [282, 77] width 205 height 13
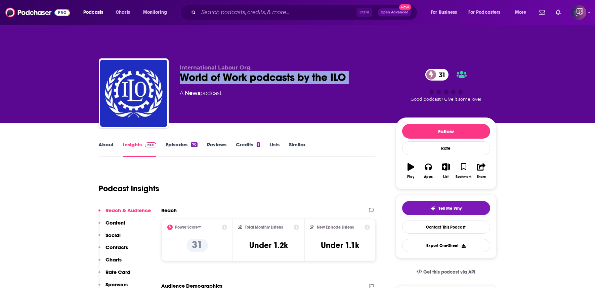
click at [353, 71] on div "World of Work podcasts by the ILO 31" at bounding box center [282, 77] width 205 height 13
copy div "World of Work podcasts by the ILO 31"
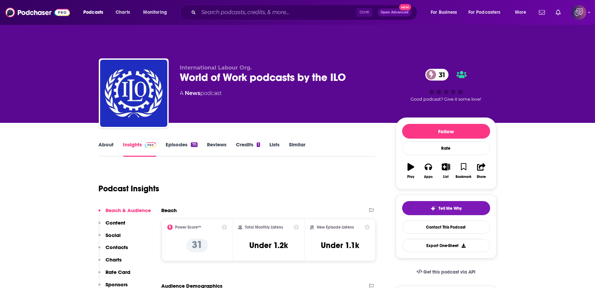
click at [109, 141] on link "About" at bounding box center [106, 148] width 15 height 15
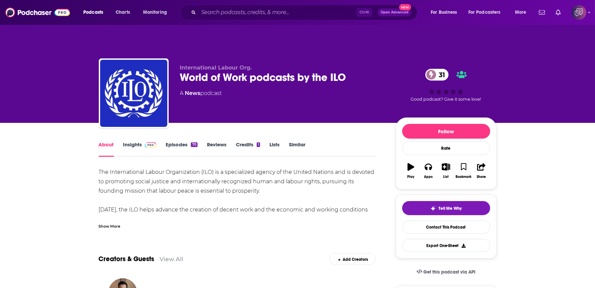
click at [135, 141] on link "Insights" at bounding box center [139, 148] width 33 height 15
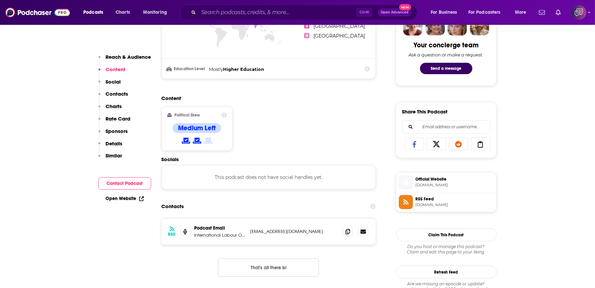
scroll to position [373, 0]
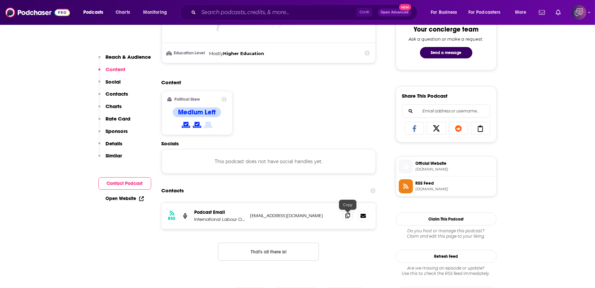
click at [349, 211] on span at bounding box center [347, 216] width 10 height 10
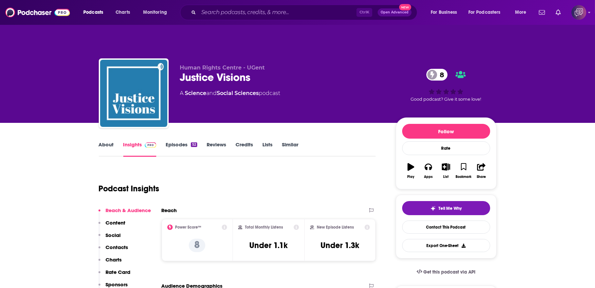
click at [277, 71] on div "Justice Visions 8" at bounding box center [282, 77] width 205 height 13
copy div "Justice Visions 8"
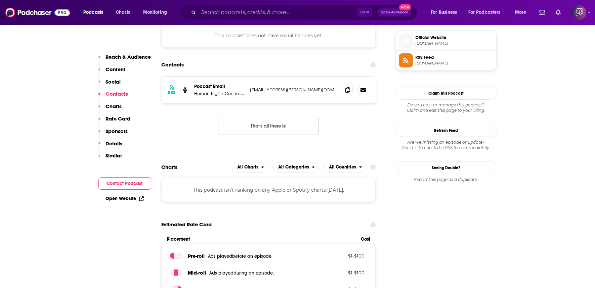
scroll to position [522, 0]
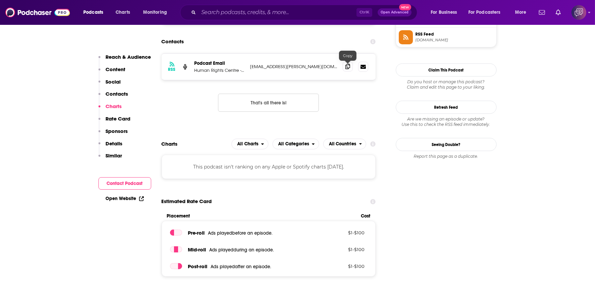
click at [344, 61] on span at bounding box center [347, 66] width 10 height 10
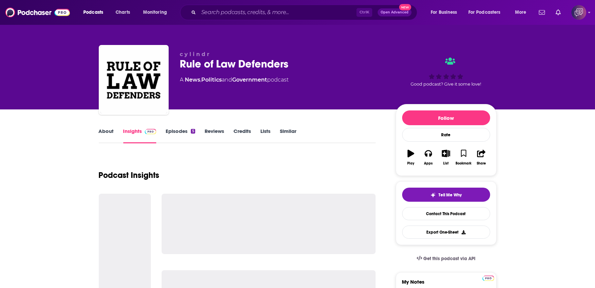
click at [295, 61] on div "Rule of Law Defenders" at bounding box center [282, 63] width 205 height 13
copy div "Rule of Law Defenders"
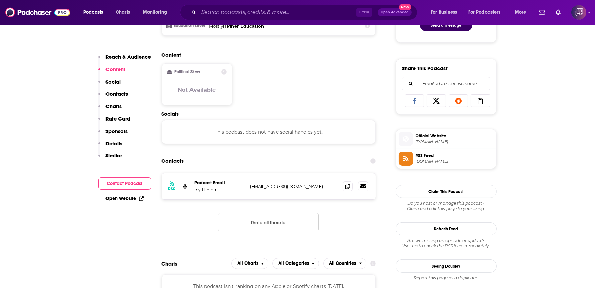
scroll to position [410, 0]
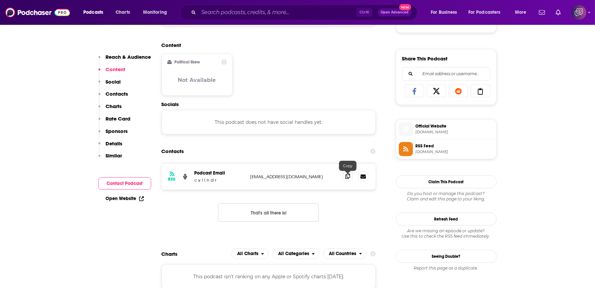
click at [347, 171] on span at bounding box center [347, 176] width 10 height 10
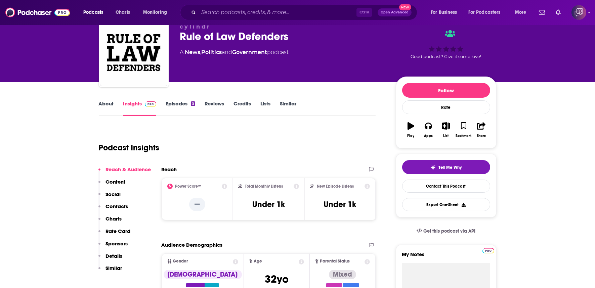
scroll to position [37, 0]
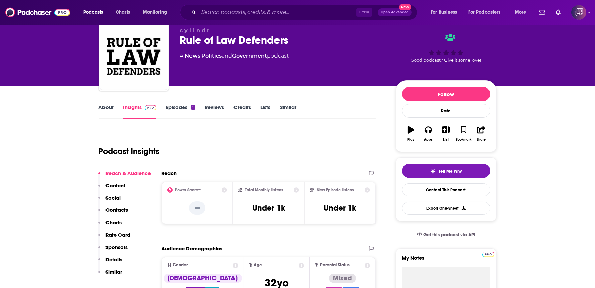
click at [306, 34] on div "Rule of Law Defenders" at bounding box center [282, 40] width 205 height 13
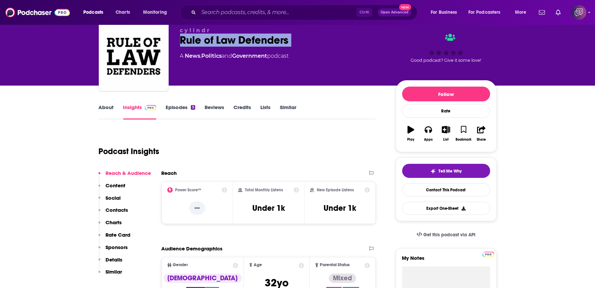
copy div "Rule of Law Defenders"
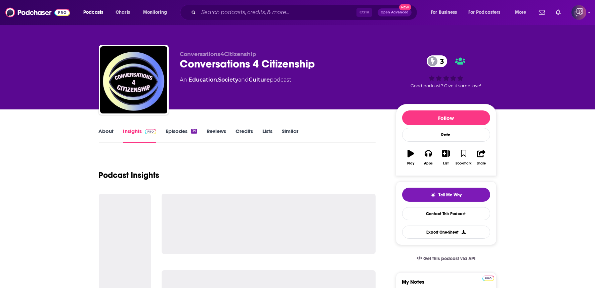
click at [323, 64] on div "Conversations 4 Citizenship 3" at bounding box center [282, 63] width 205 height 13
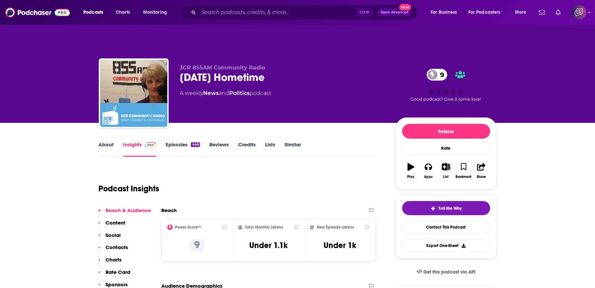
click at [299, 71] on div "[DATE] Hometime 9" at bounding box center [282, 77] width 205 height 13
copy div "[DATE] Hometime 9"
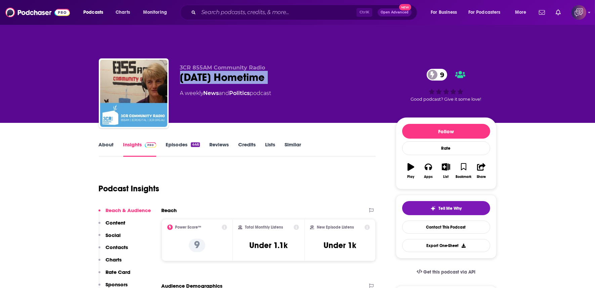
click at [106, 141] on link "About" at bounding box center [106, 148] width 15 height 15
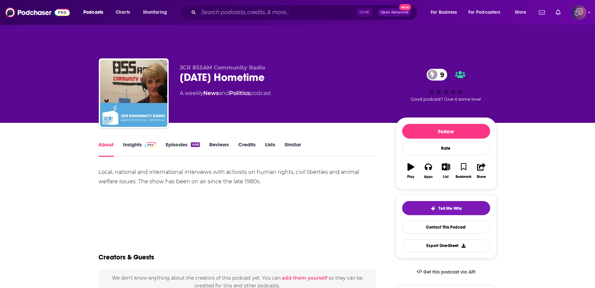
click at [128, 141] on link "Insights" at bounding box center [139, 148] width 33 height 15
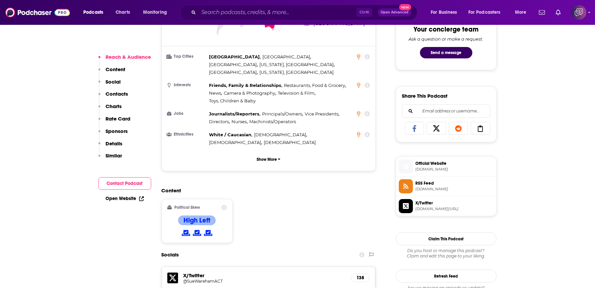
scroll to position [448, 0]
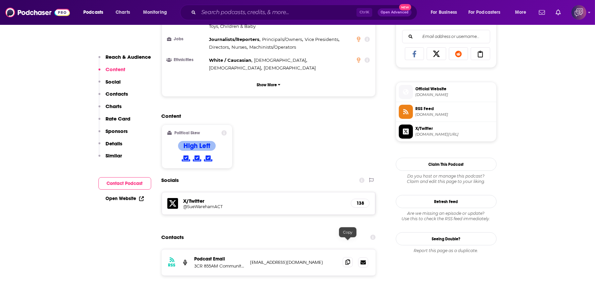
click at [346, 260] on icon at bounding box center [347, 262] width 5 height 5
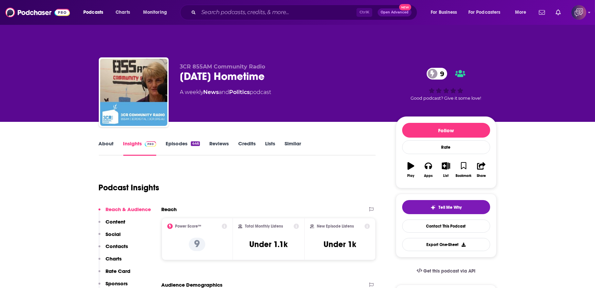
scroll to position [0, 0]
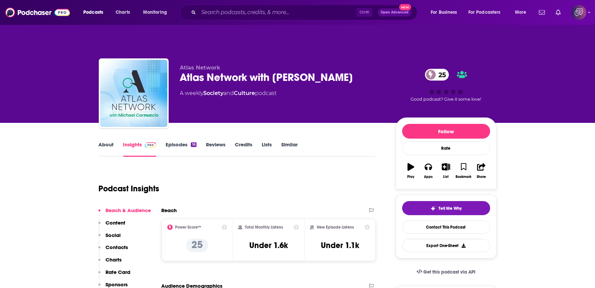
click at [381, 71] on div "Atlas Network with Michael Carnuccio 25" at bounding box center [282, 77] width 205 height 13
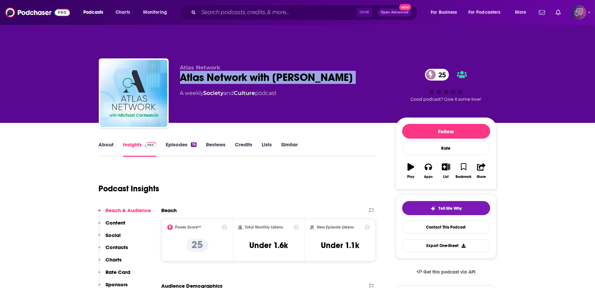
click at [381, 71] on div "Atlas Network with Michael Carnuccio 25" at bounding box center [282, 77] width 205 height 13
copy div "Atlas Network with Michael Carnuccio 25"
click at [104, 141] on link "About" at bounding box center [106, 148] width 15 height 15
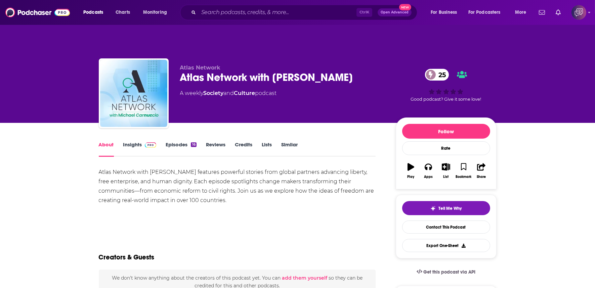
click at [375, 71] on div "Atlas Network with Michael Carnuccio 25" at bounding box center [282, 77] width 205 height 13
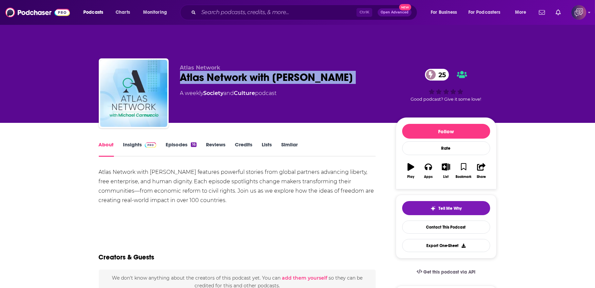
click at [375, 71] on div "Atlas Network with Michael Carnuccio 25" at bounding box center [282, 77] width 205 height 13
copy div "Atlas Network with Michael Carnuccio 25"
click at [138, 141] on link "Insights" at bounding box center [139, 148] width 33 height 15
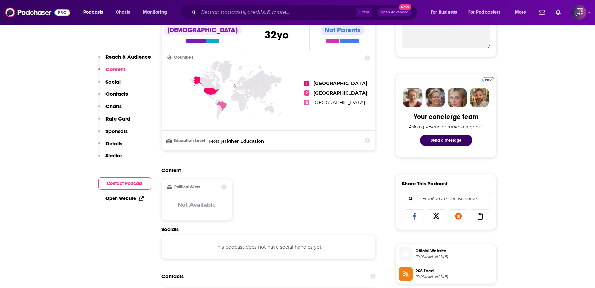
scroll to position [336, 0]
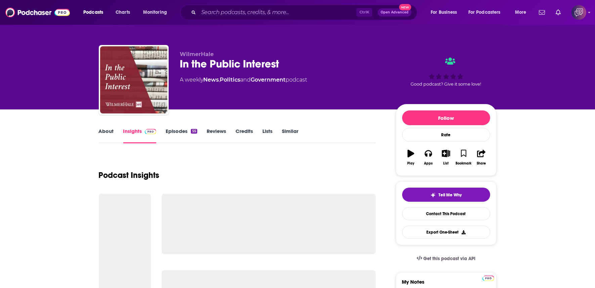
click at [296, 61] on div "In the Public Interest" at bounding box center [282, 63] width 205 height 13
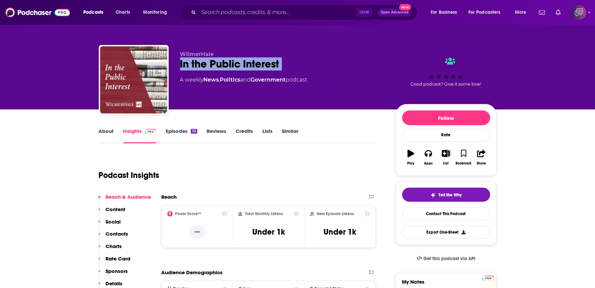
copy div "In the Public Interest"
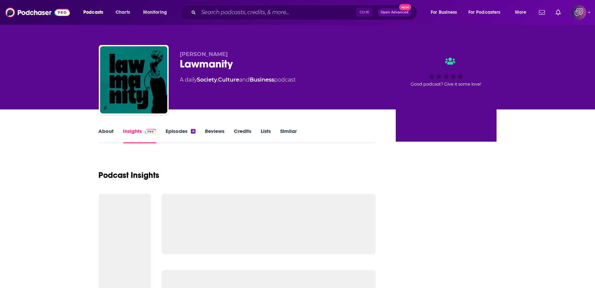
click at [238, 74] on div "[PERSON_NAME] A daily Society , Culture and Business podcast" at bounding box center [282, 78] width 205 height 54
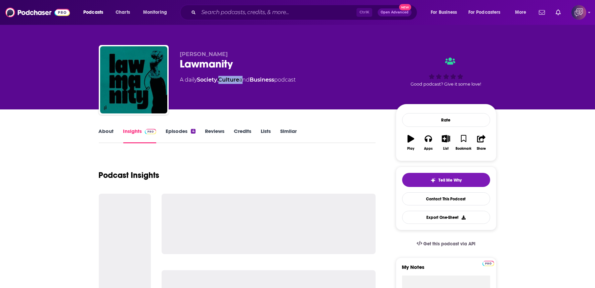
click at [245, 62] on div "Lawmanity" at bounding box center [282, 63] width 205 height 13
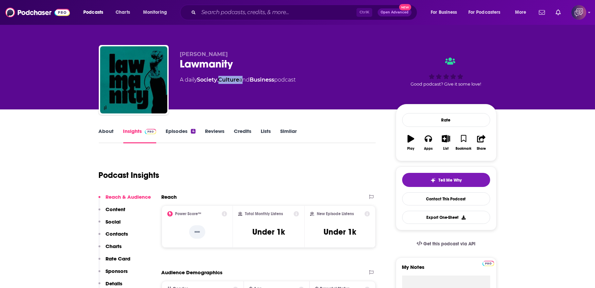
click at [245, 62] on div "Lawmanity" at bounding box center [282, 63] width 205 height 13
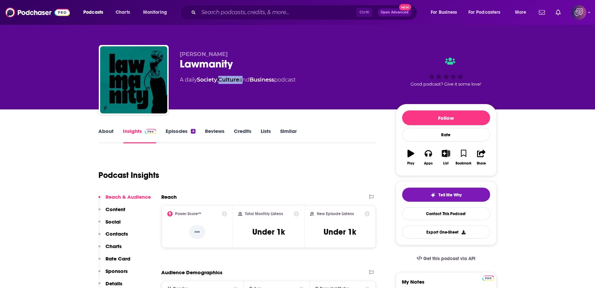
click at [245, 62] on div "Lawmanity" at bounding box center [282, 63] width 205 height 13
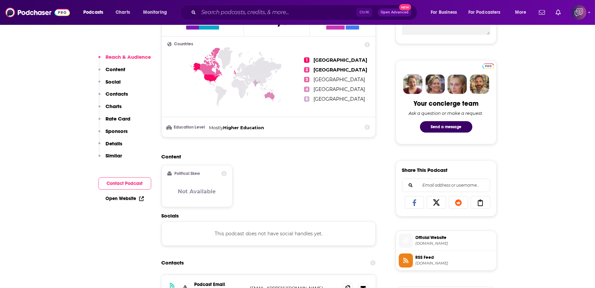
scroll to position [373, 0]
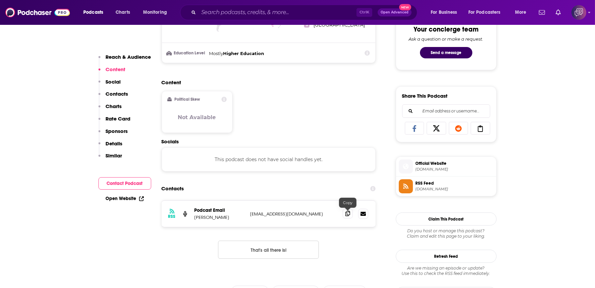
click at [351, 209] on span at bounding box center [347, 214] width 10 height 10
